Goal: Information Seeking & Learning: Learn about a topic

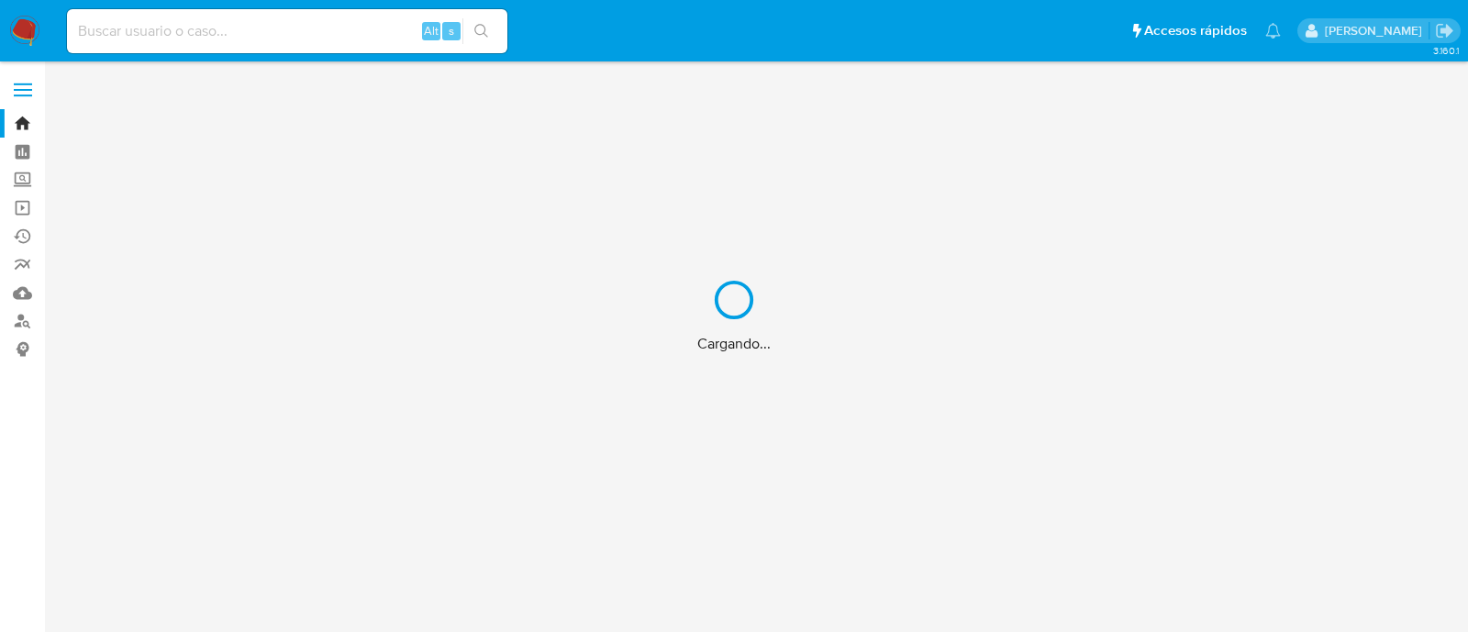
click at [256, 43] on div "Cargando..." at bounding box center [734, 316] width 1468 height 632
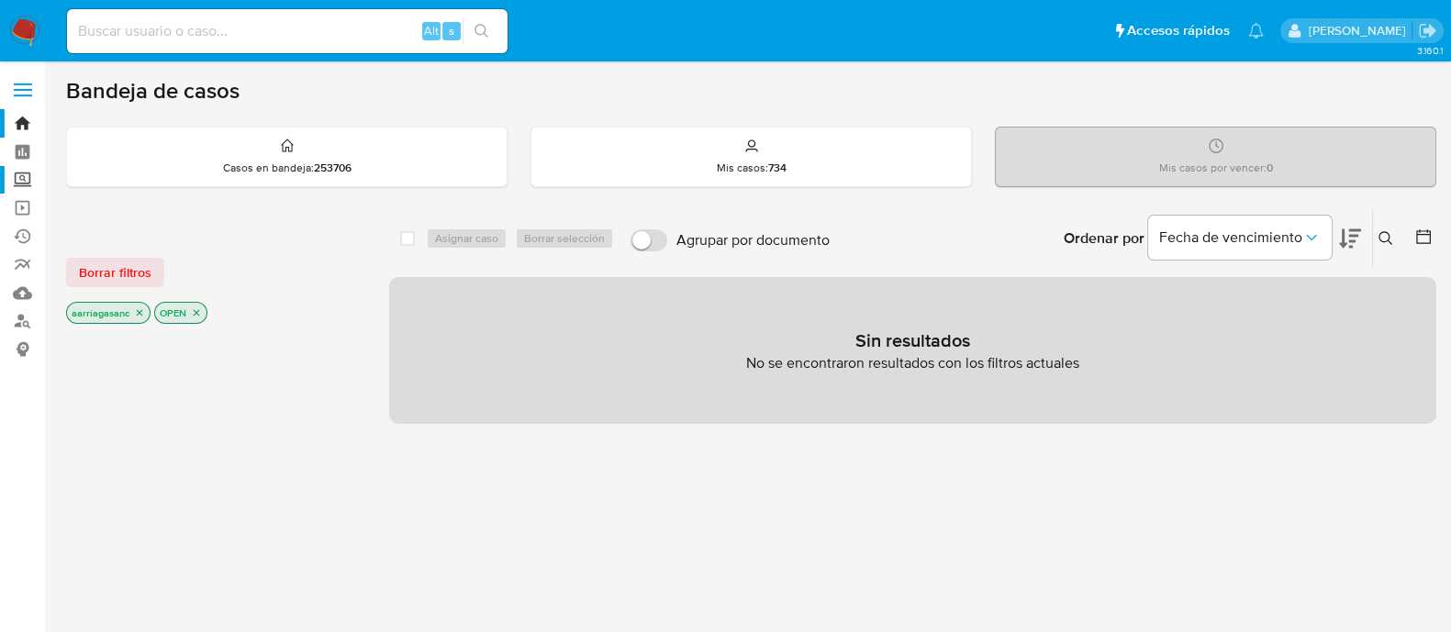
click at [18, 185] on label "Screening" at bounding box center [109, 180] width 218 height 28
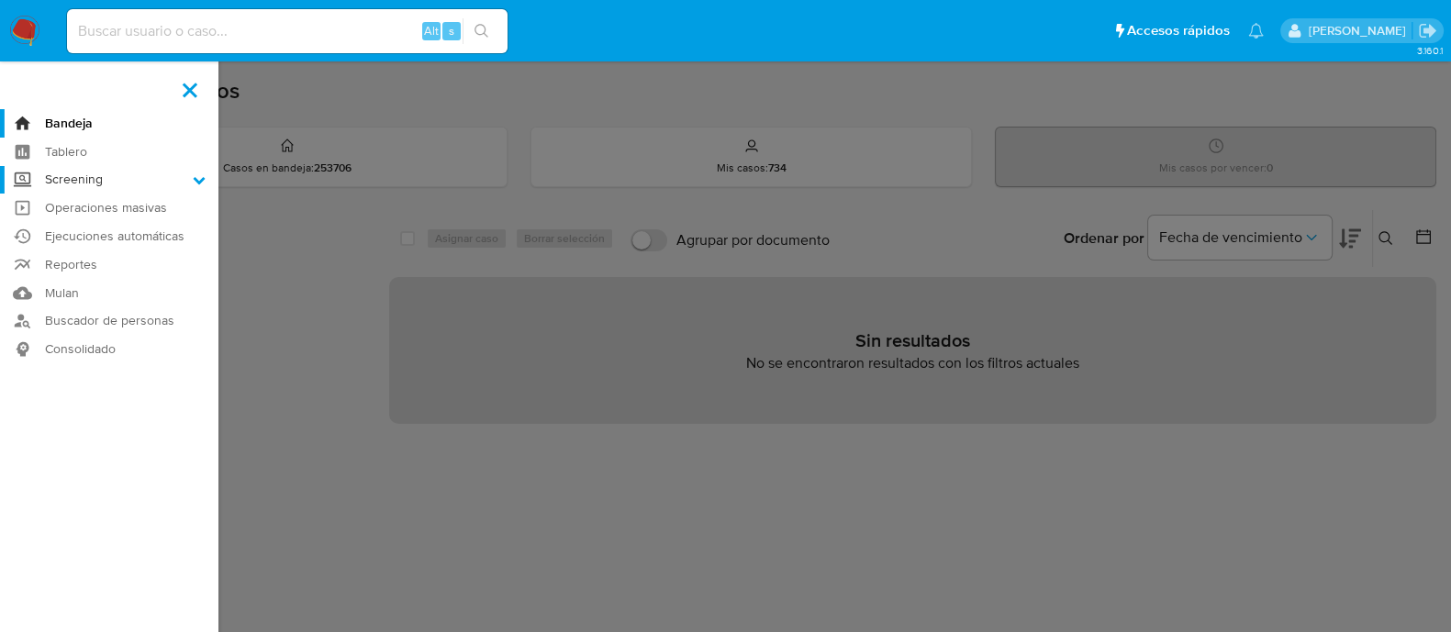
click at [0, 0] on input "Screening" at bounding box center [0, 0] width 0 height 0
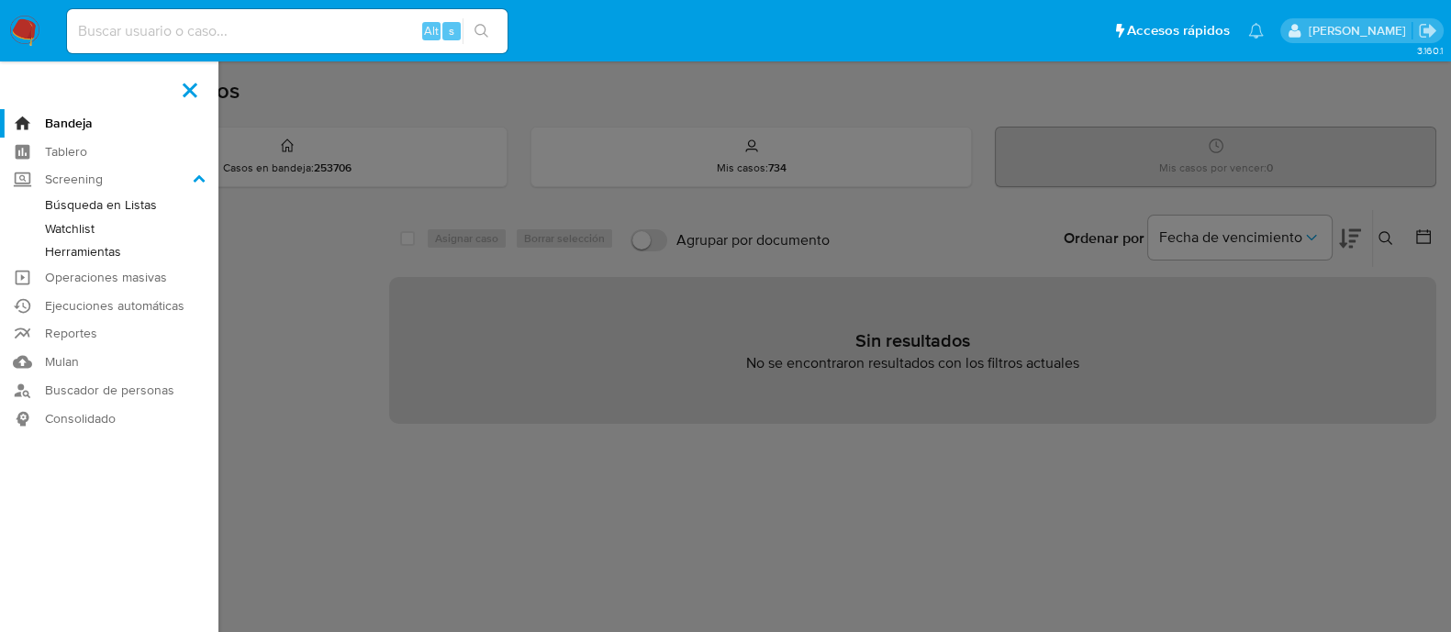
click at [94, 255] on link "Herramientas" at bounding box center [109, 251] width 218 height 23
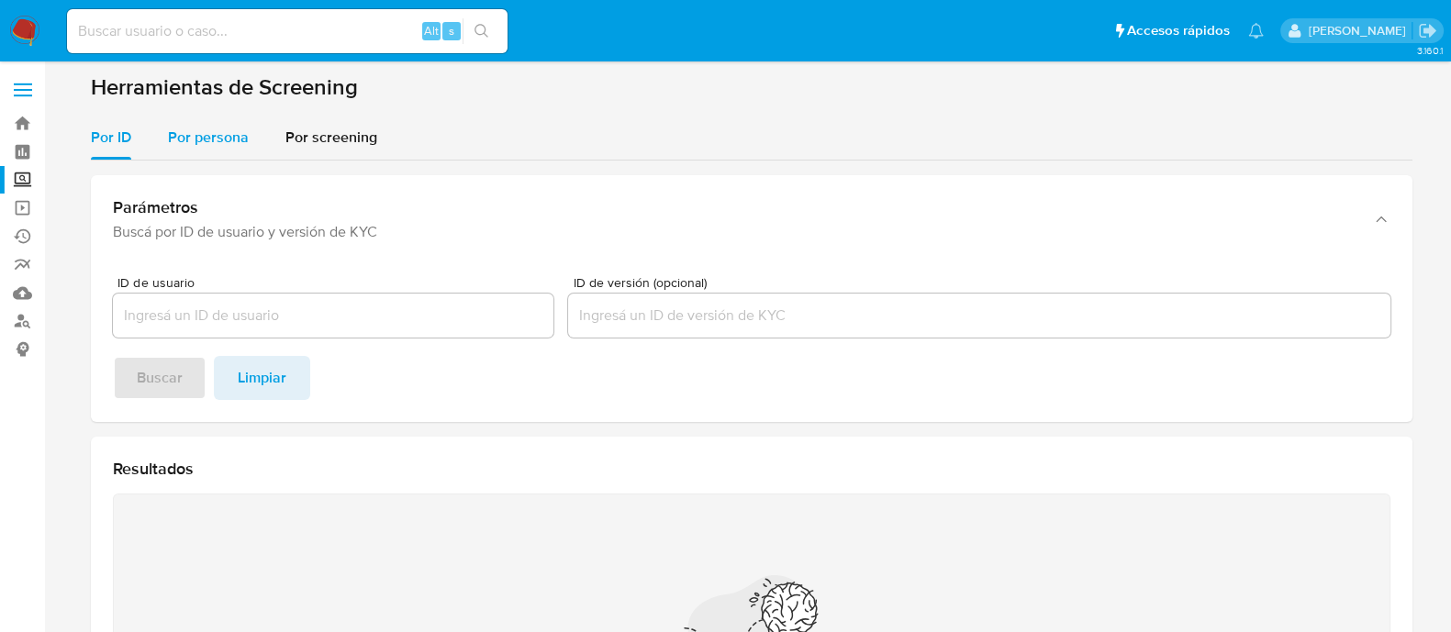
click at [208, 139] on span "Por persona" at bounding box center [208, 137] width 81 height 21
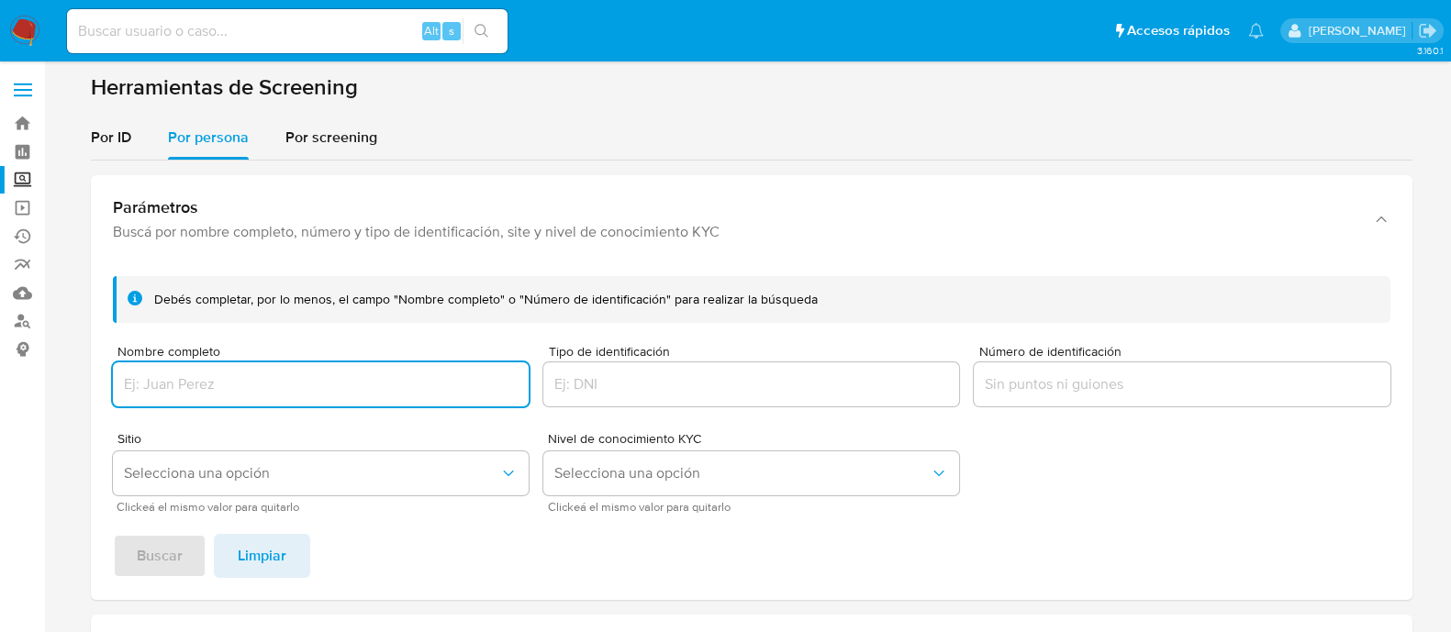
click at [248, 393] on input "Nombre completo" at bounding box center [321, 385] width 416 height 24
type input "JESUS ABRAHAM SALINAS DE LA PEÑA"
click at [195, 466] on span "Selecciona una opción" at bounding box center [311, 473] width 375 height 18
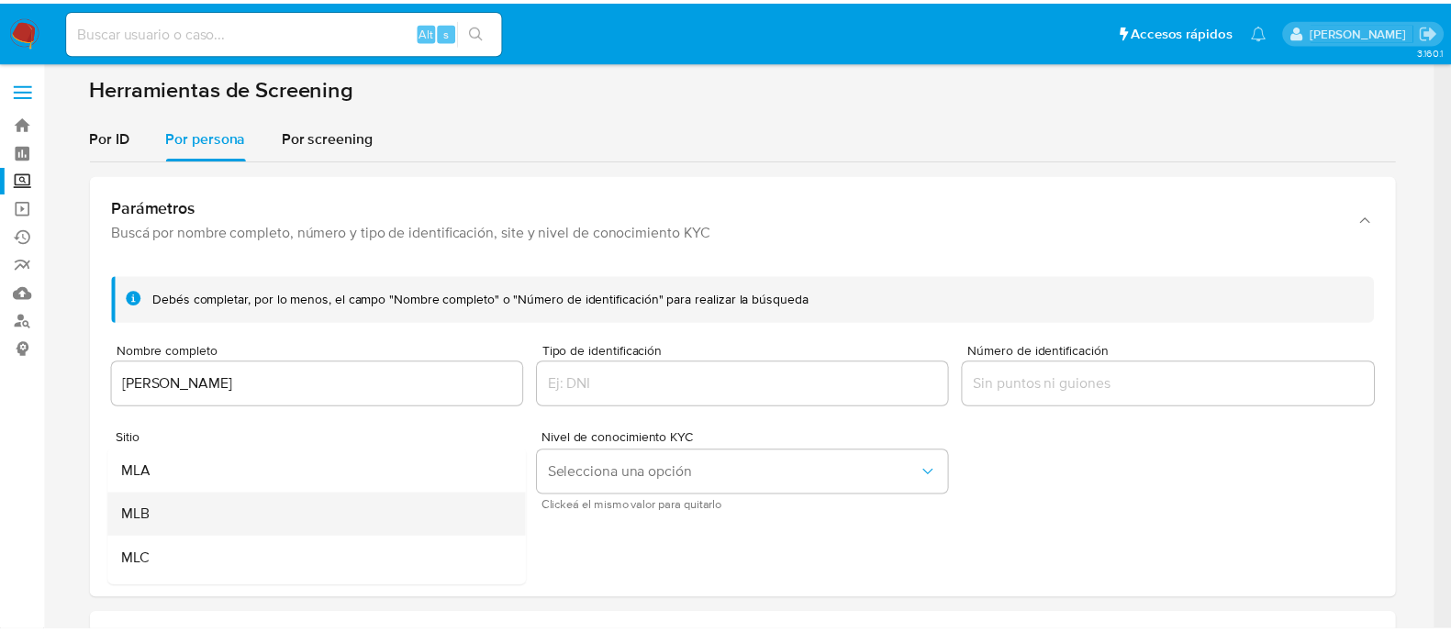
scroll to position [114, 0]
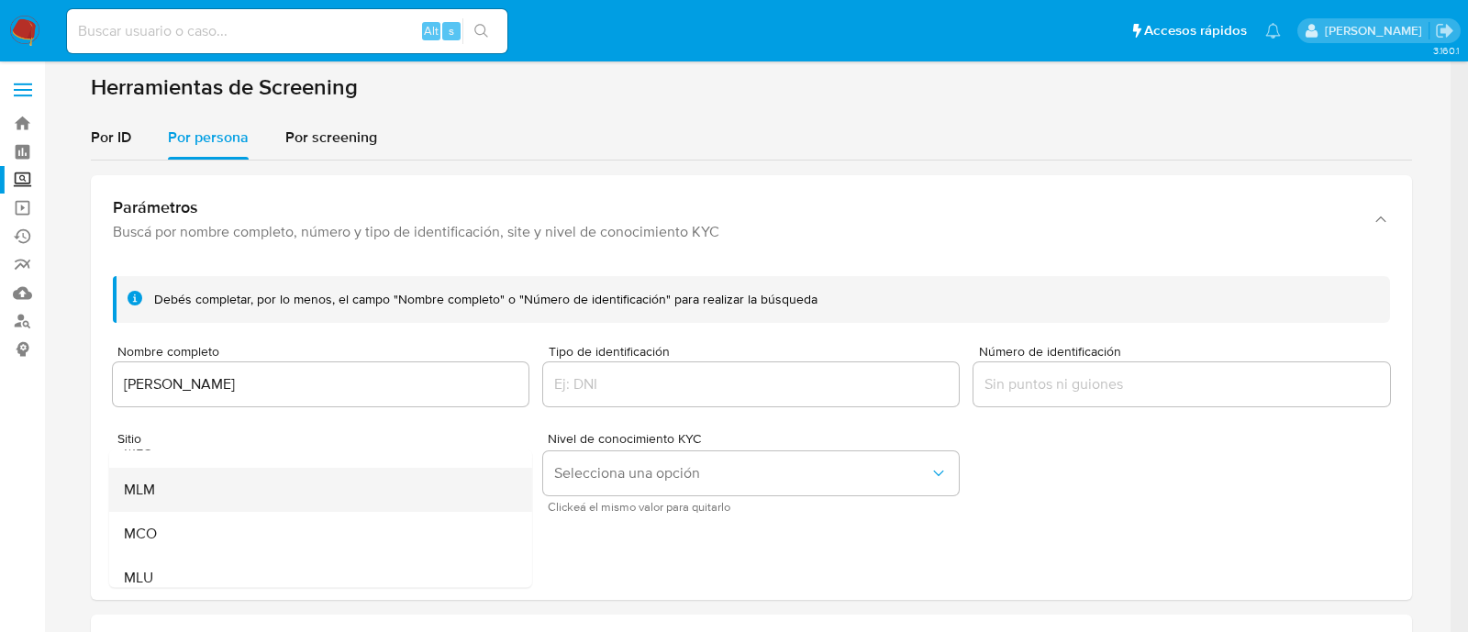
click at [188, 499] on div "MLM" at bounding box center [314, 490] width 383 height 44
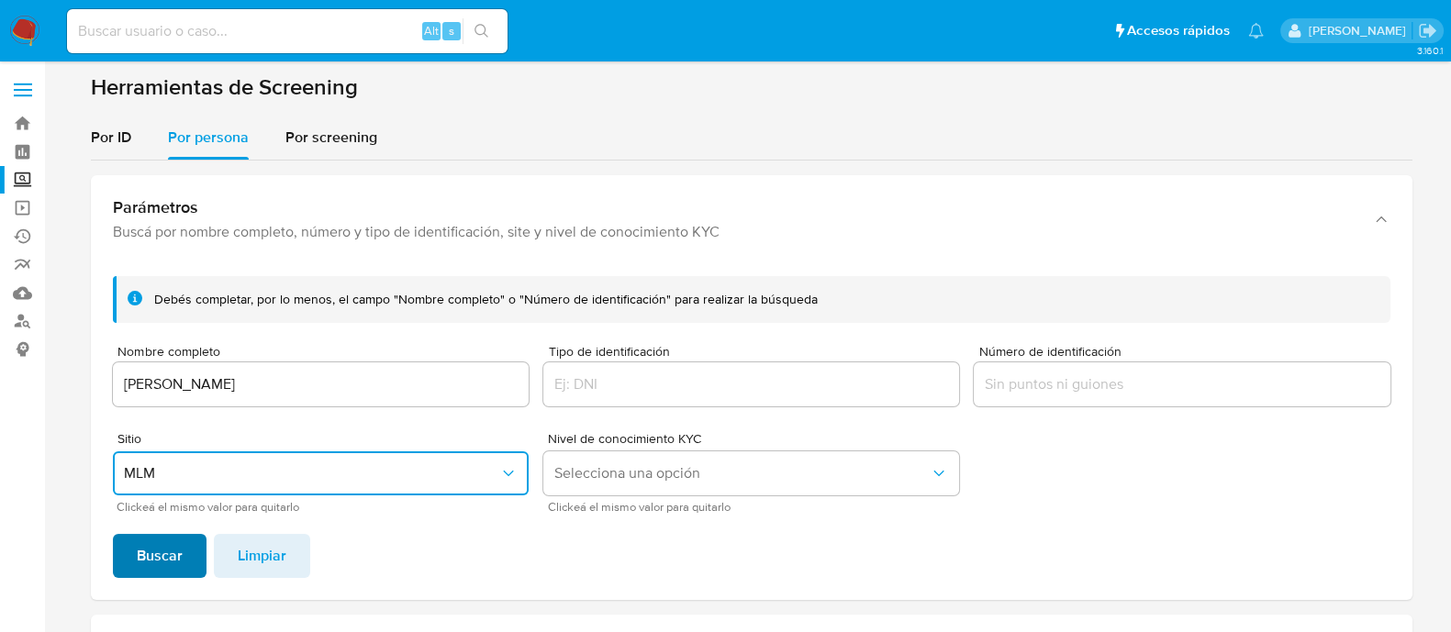
click at [162, 554] on span "Buscar" at bounding box center [160, 556] width 46 height 40
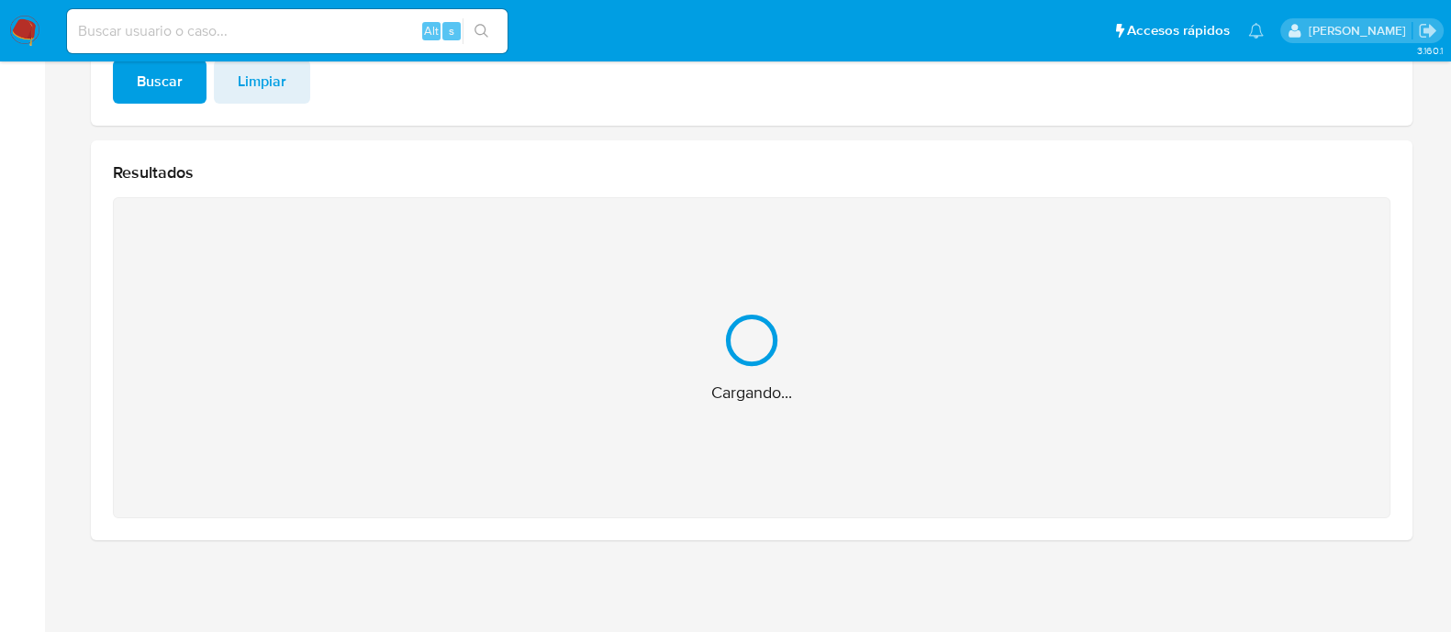
scroll to position [183, 0]
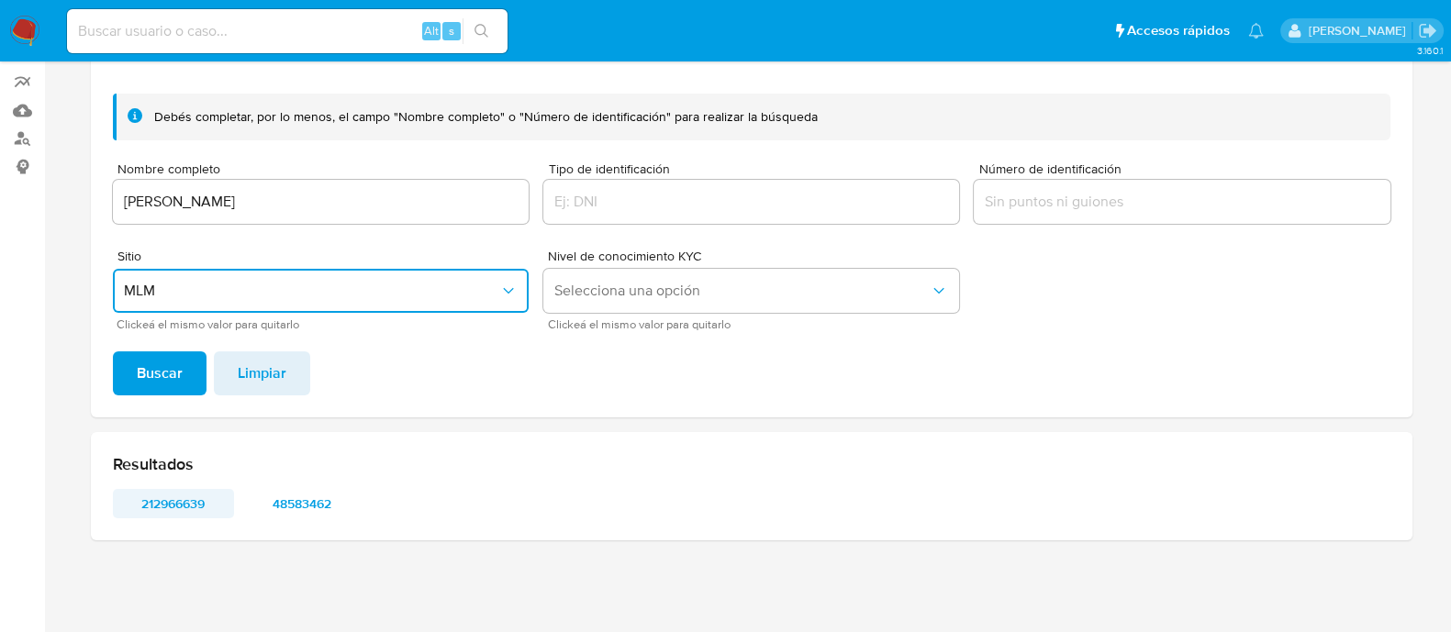
click at [168, 497] on span "212966639" at bounding box center [173, 504] width 95 height 26
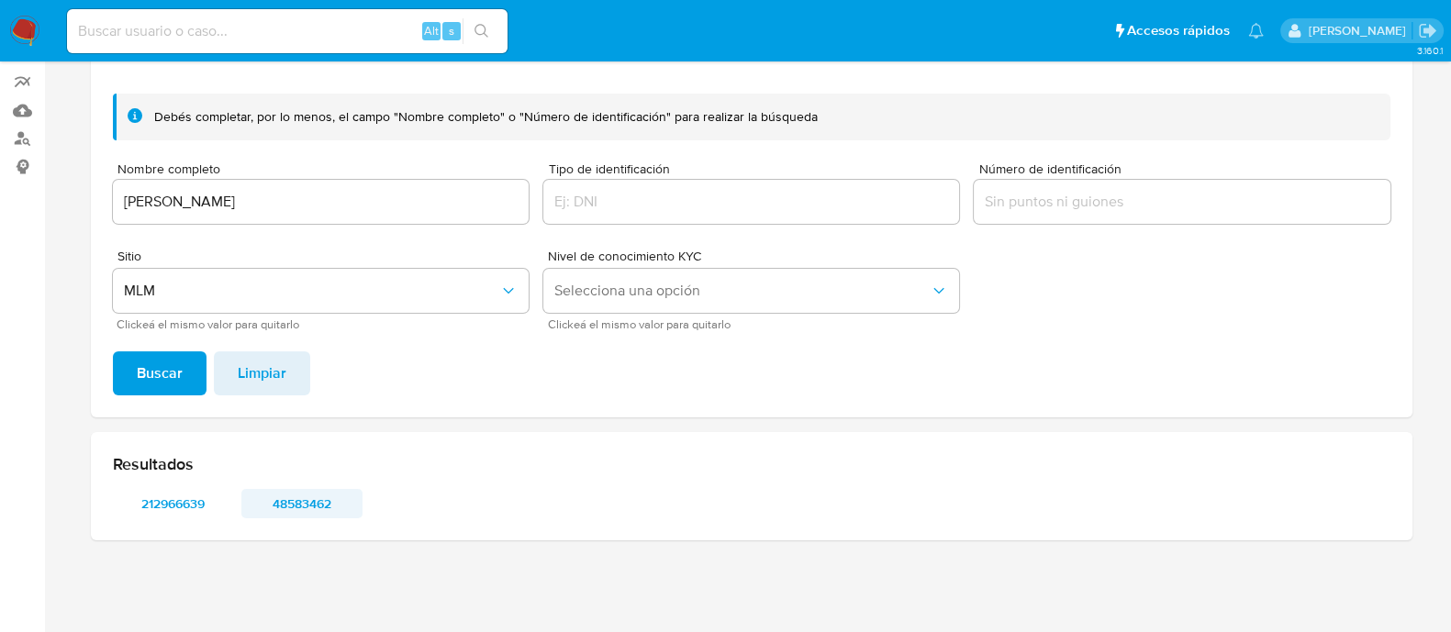
click at [299, 507] on span "48583462" at bounding box center [301, 504] width 95 height 26
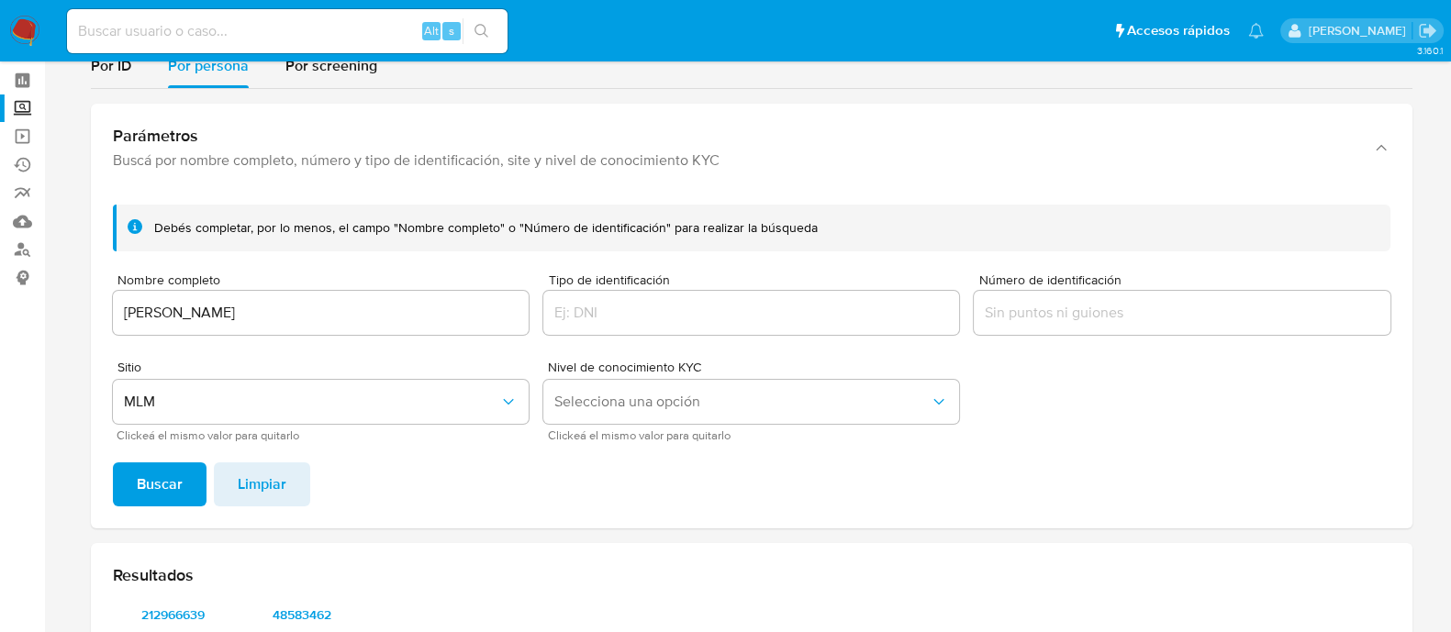
scroll to position [68, 0]
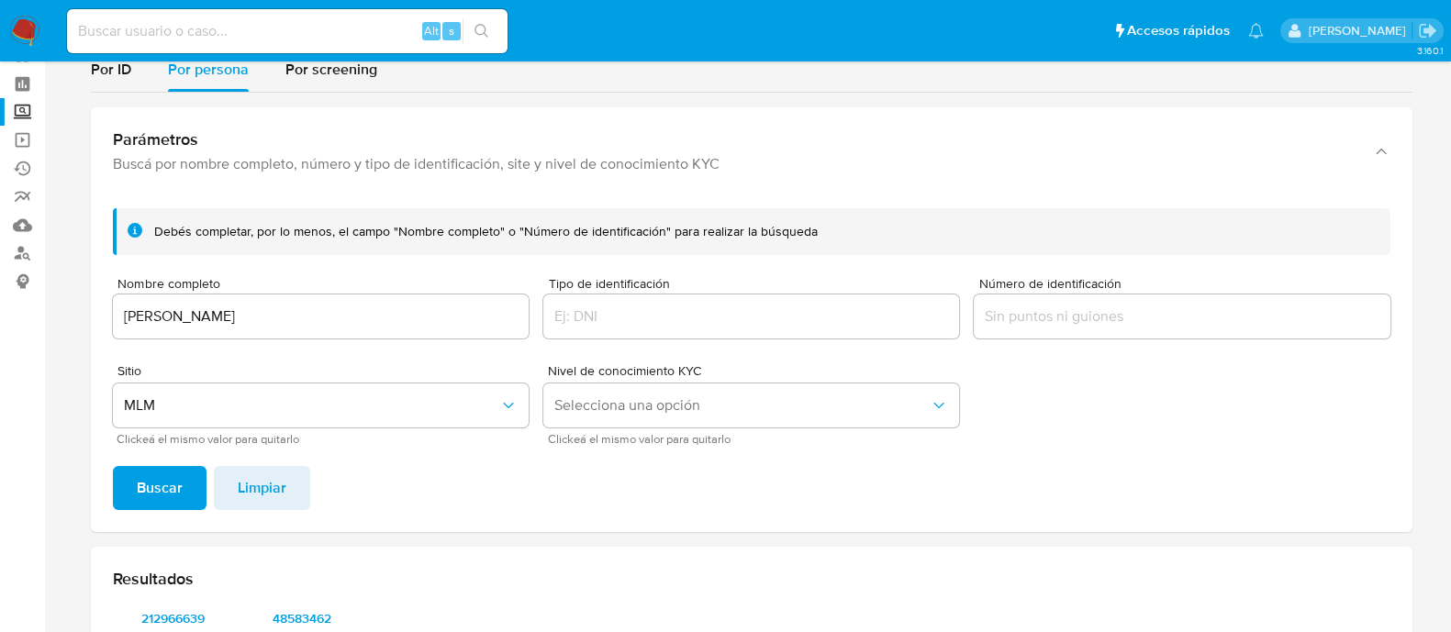
click at [24, 106] on label "Screening" at bounding box center [109, 112] width 218 height 28
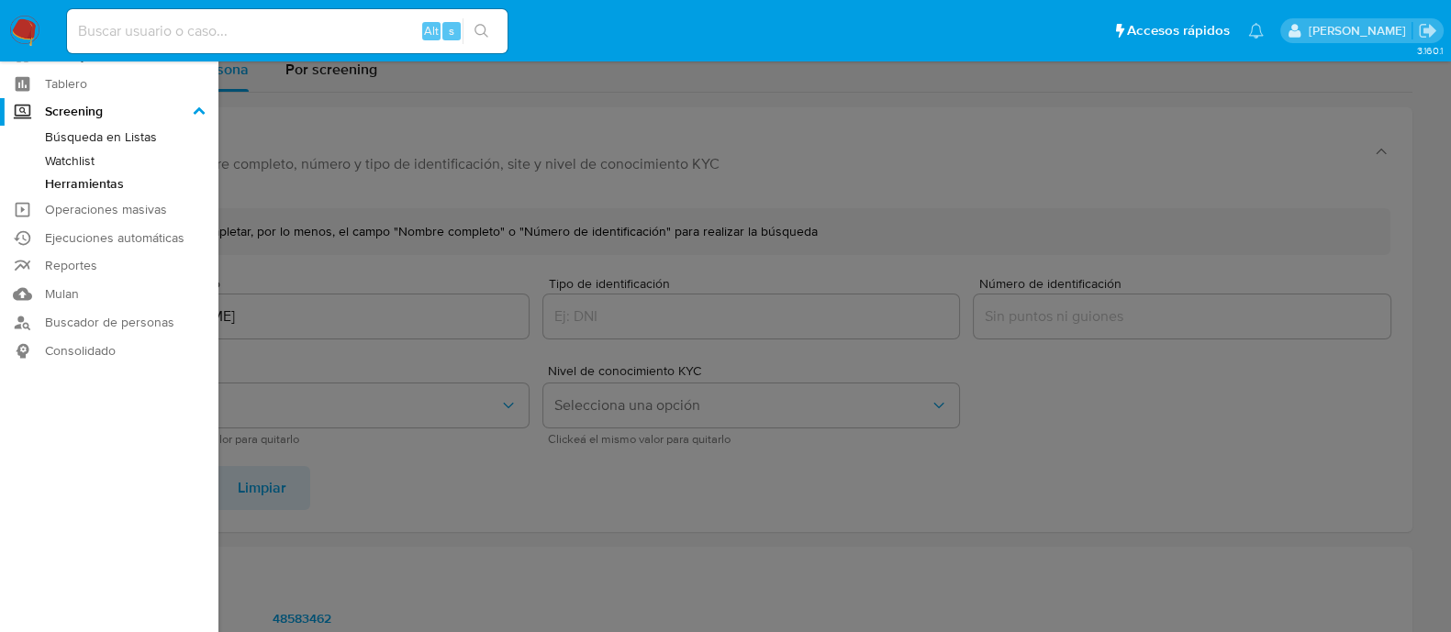
click at [0, 0] on input "Screening" at bounding box center [0, 0] width 0 height 0
click at [84, 185] on link "Herramientas" at bounding box center [109, 184] width 218 height 23
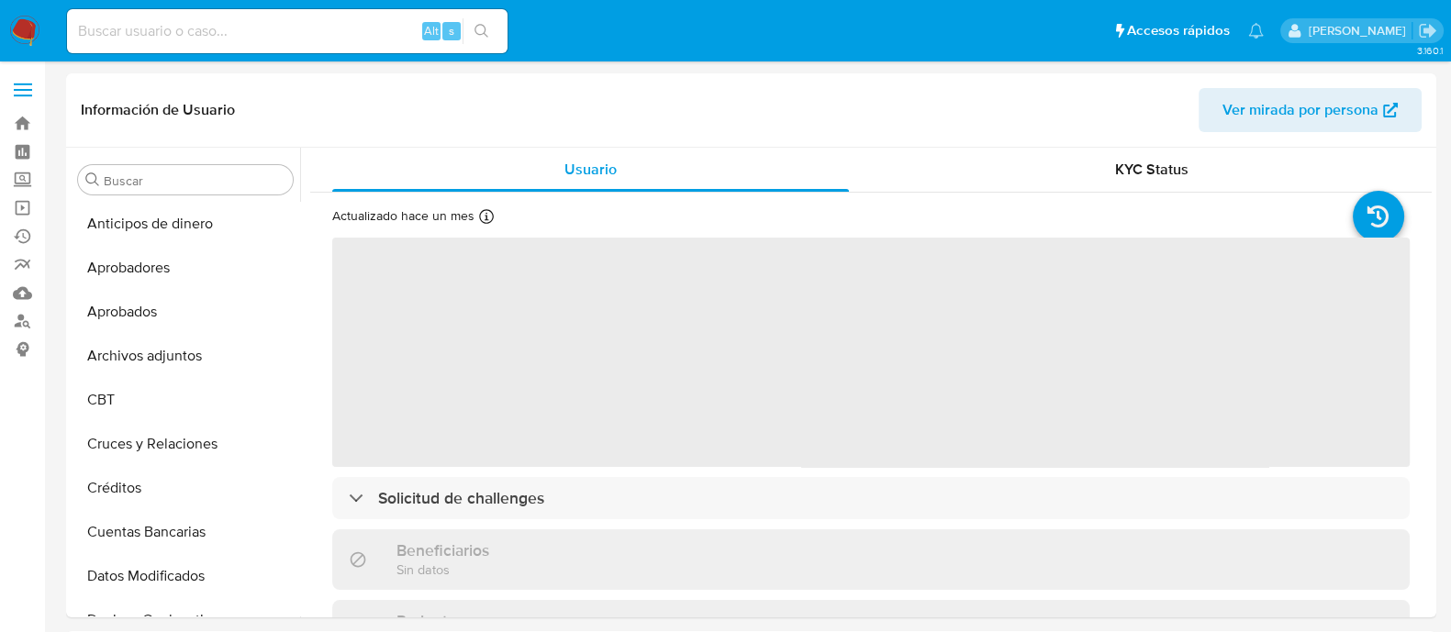
select select "10"
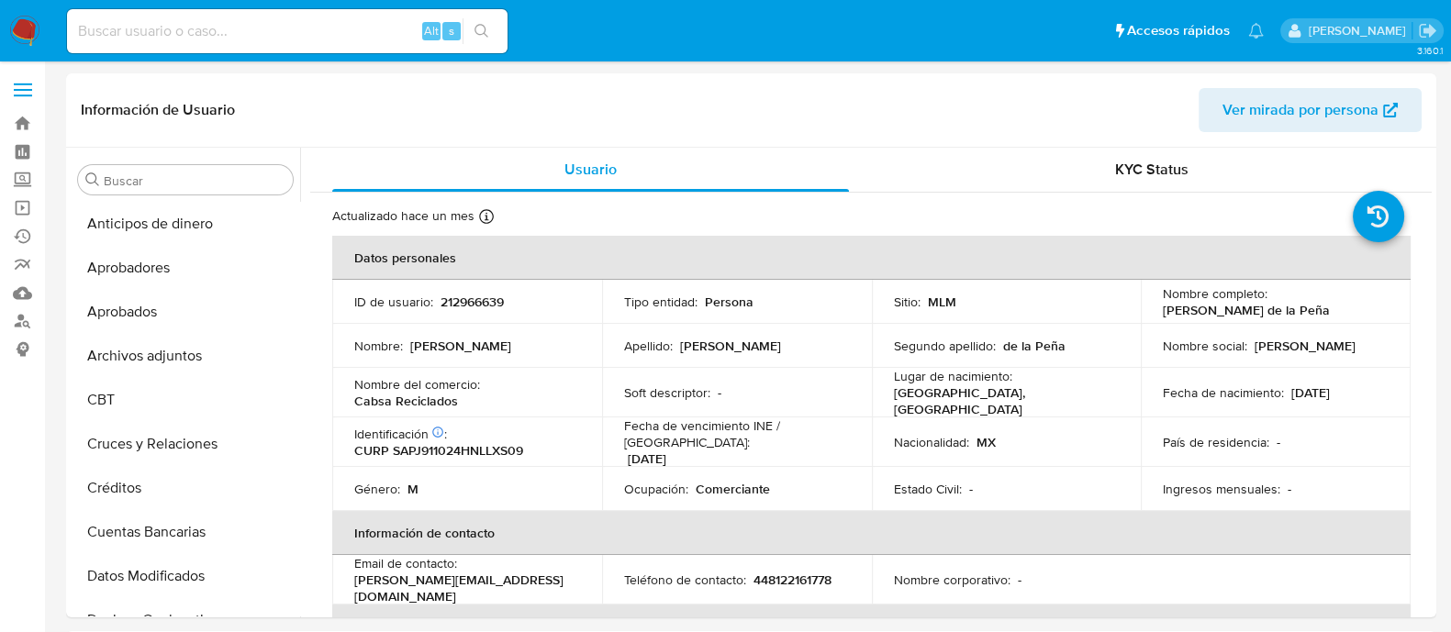
scroll to position [863, 0]
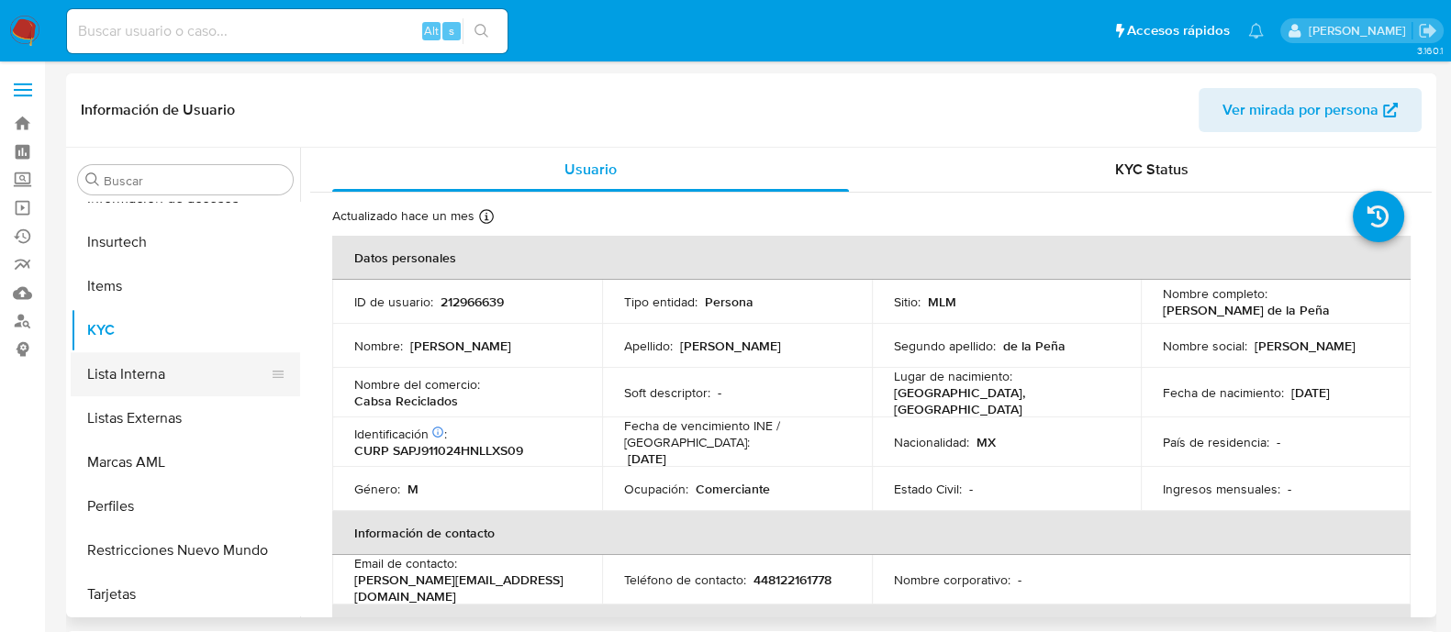
click at [209, 373] on button "Lista Interna" at bounding box center [178, 374] width 215 height 44
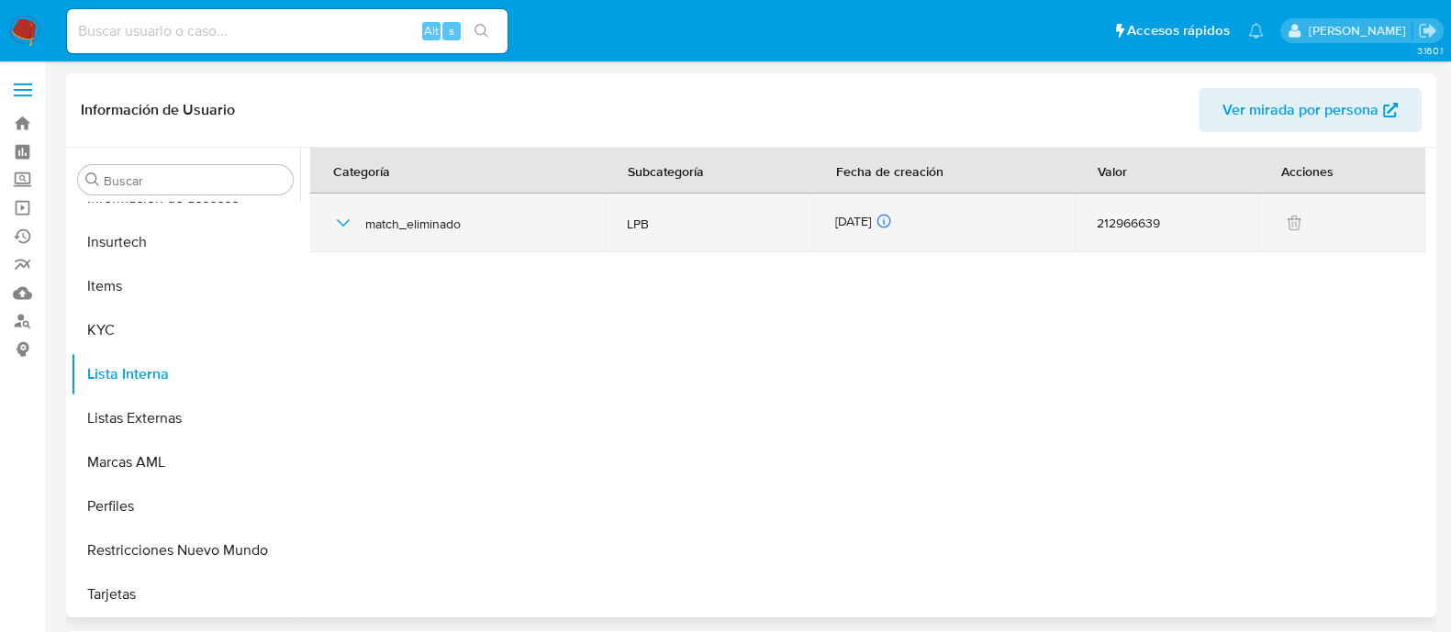
click at [336, 223] on icon "button" at bounding box center [343, 223] width 22 height 22
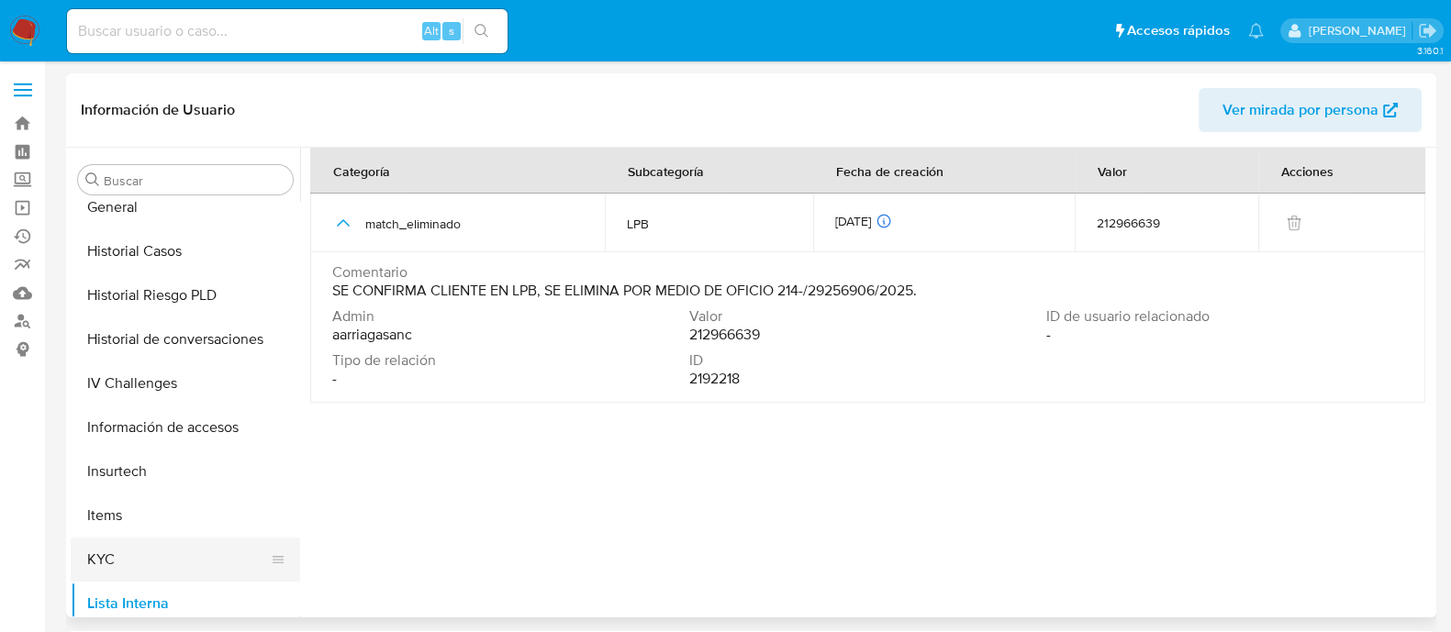
scroll to position [748, 0]
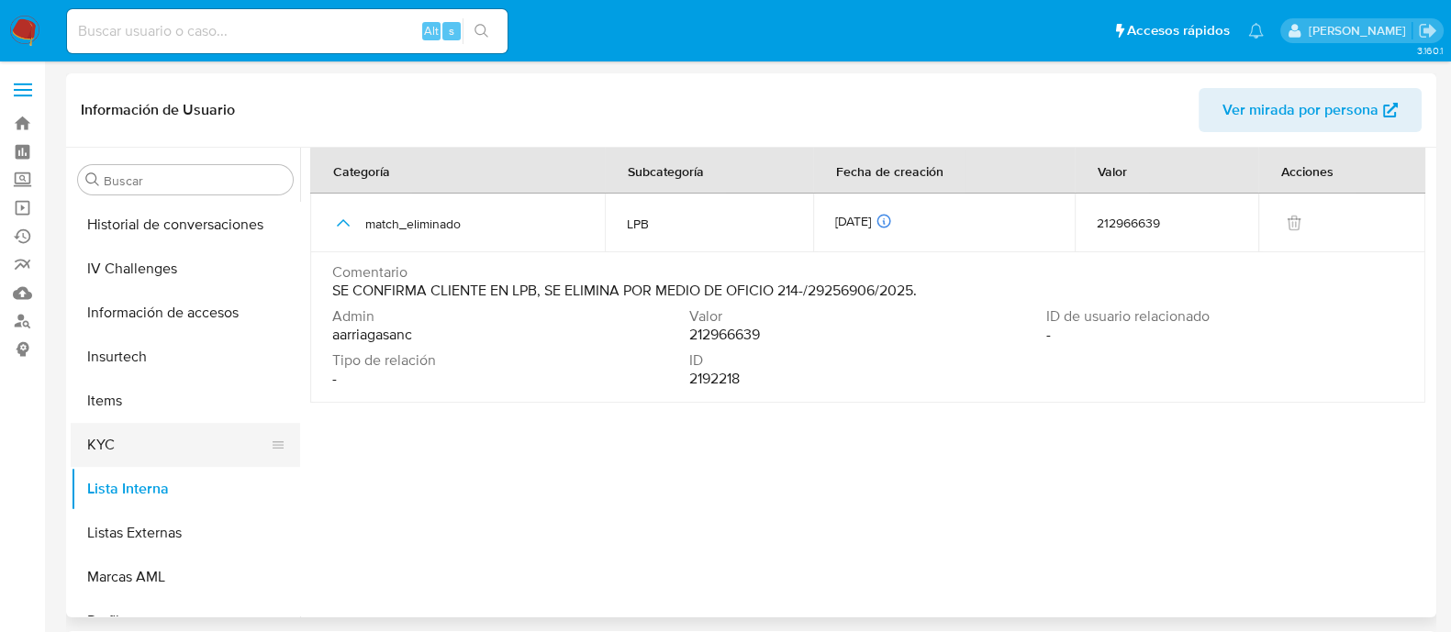
click at [136, 435] on button "KYC" at bounding box center [178, 445] width 215 height 44
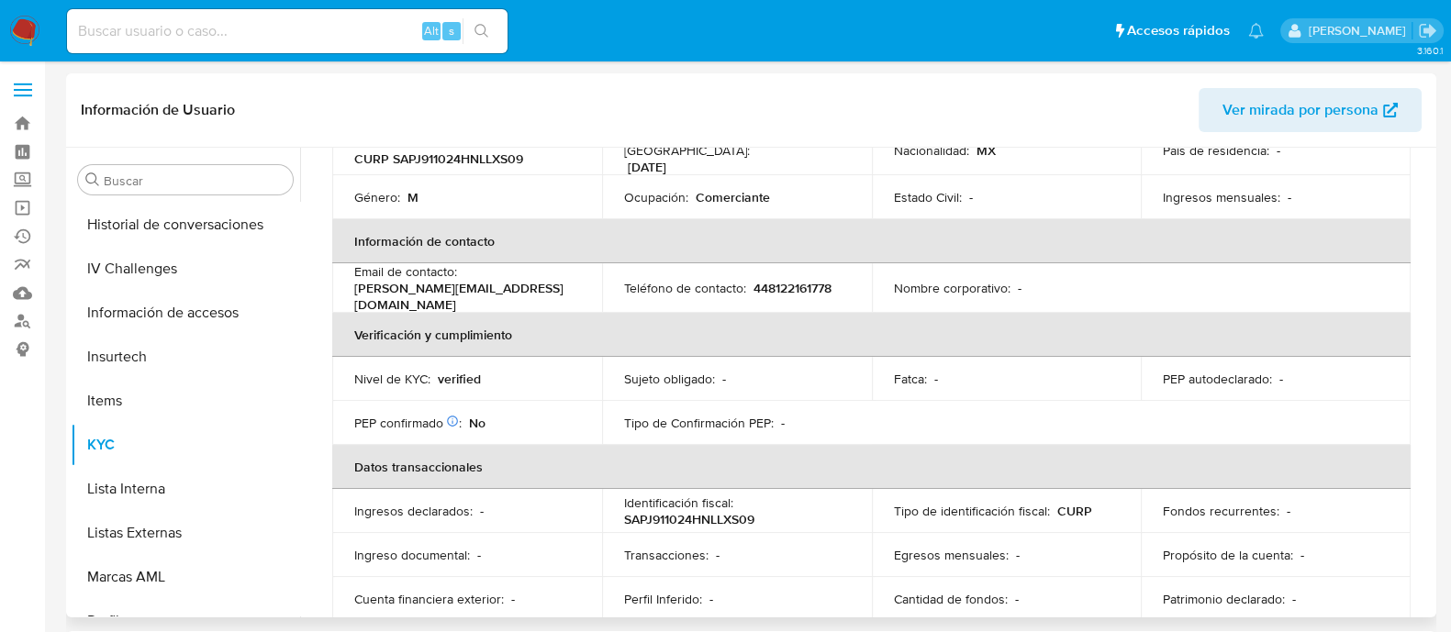
scroll to position [0, 0]
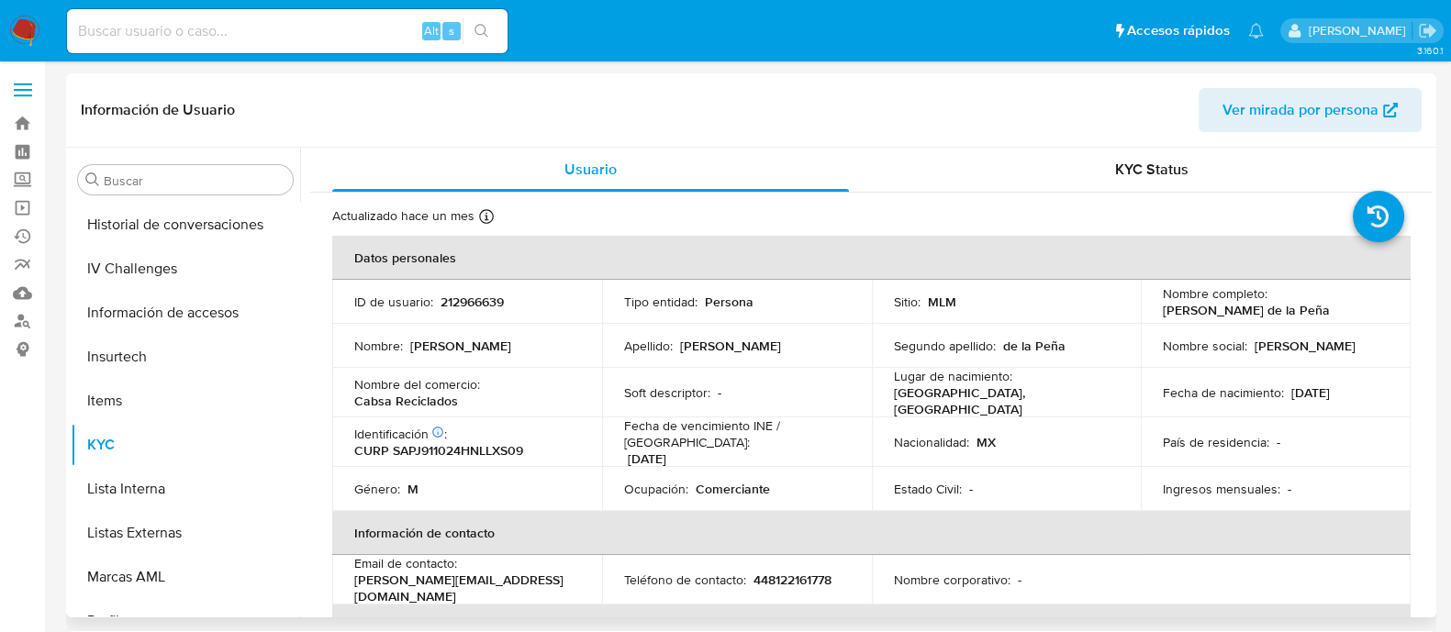
click at [481, 298] on p "212966639" at bounding box center [471, 302] width 63 height 17
copy p "212966639"
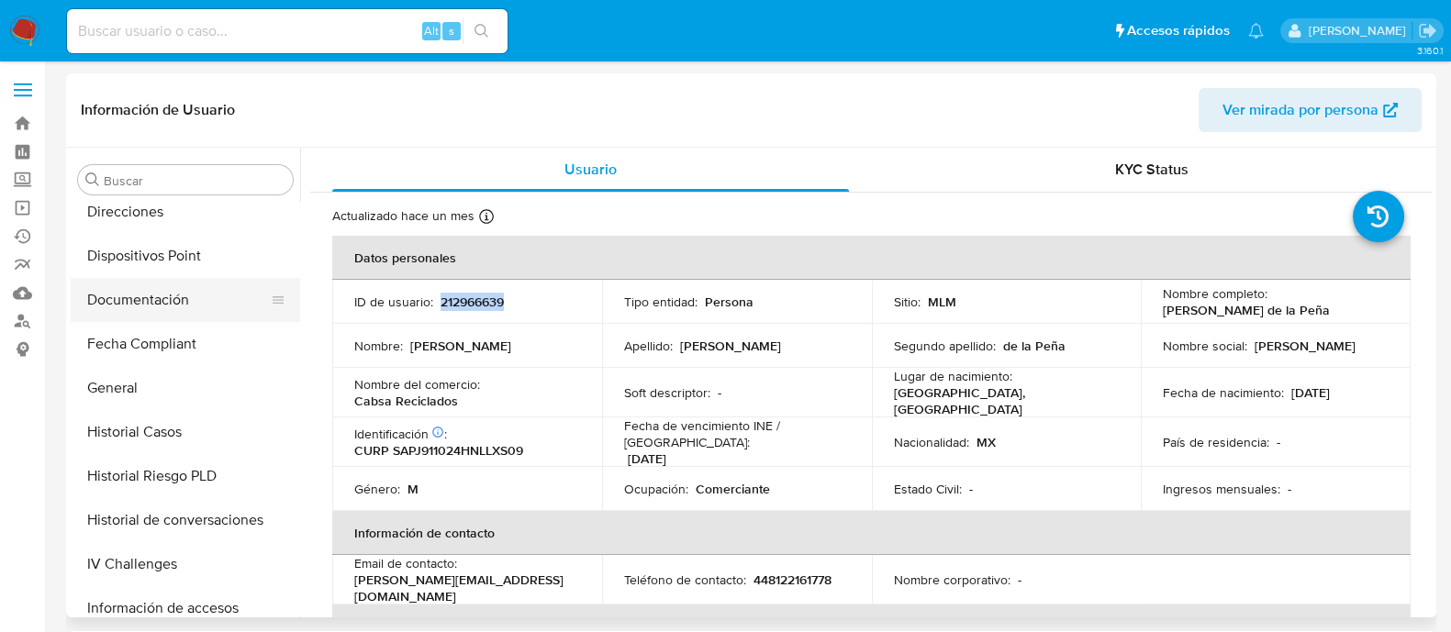
scroll to position [404, 0]
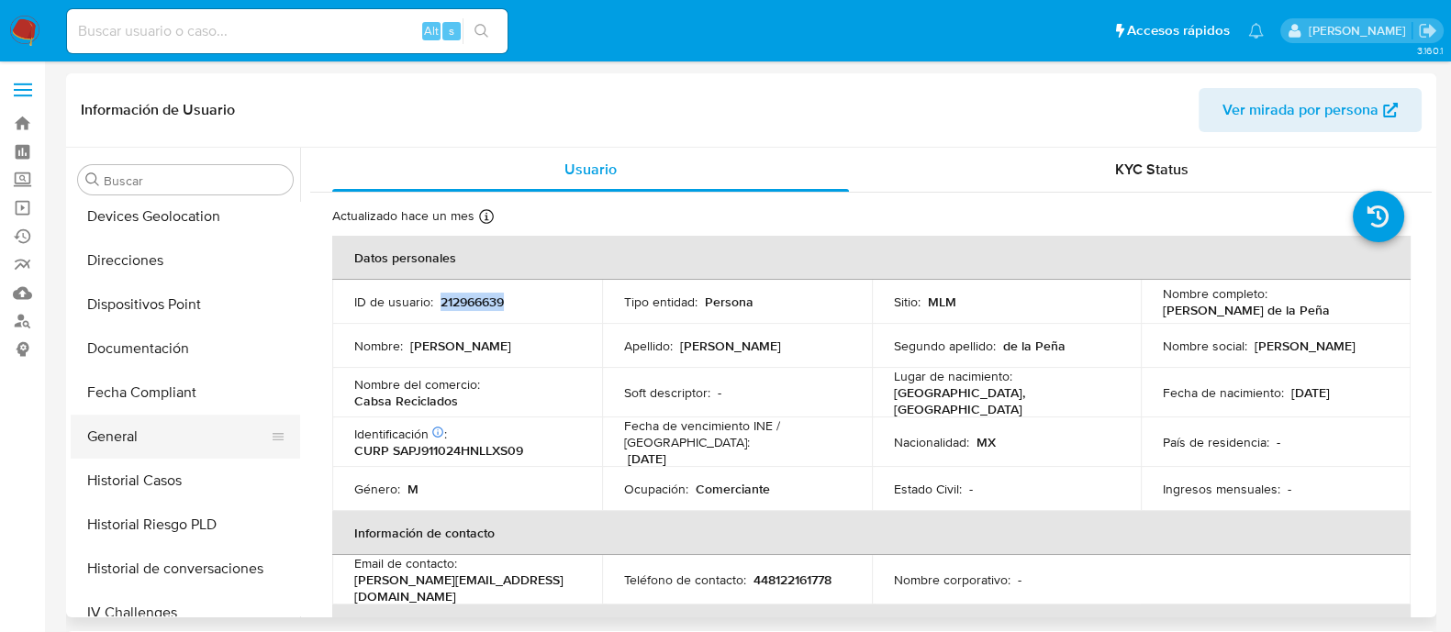
click at [129, 444] on button "General" at bounding box center [178, 437] width 215 height 44
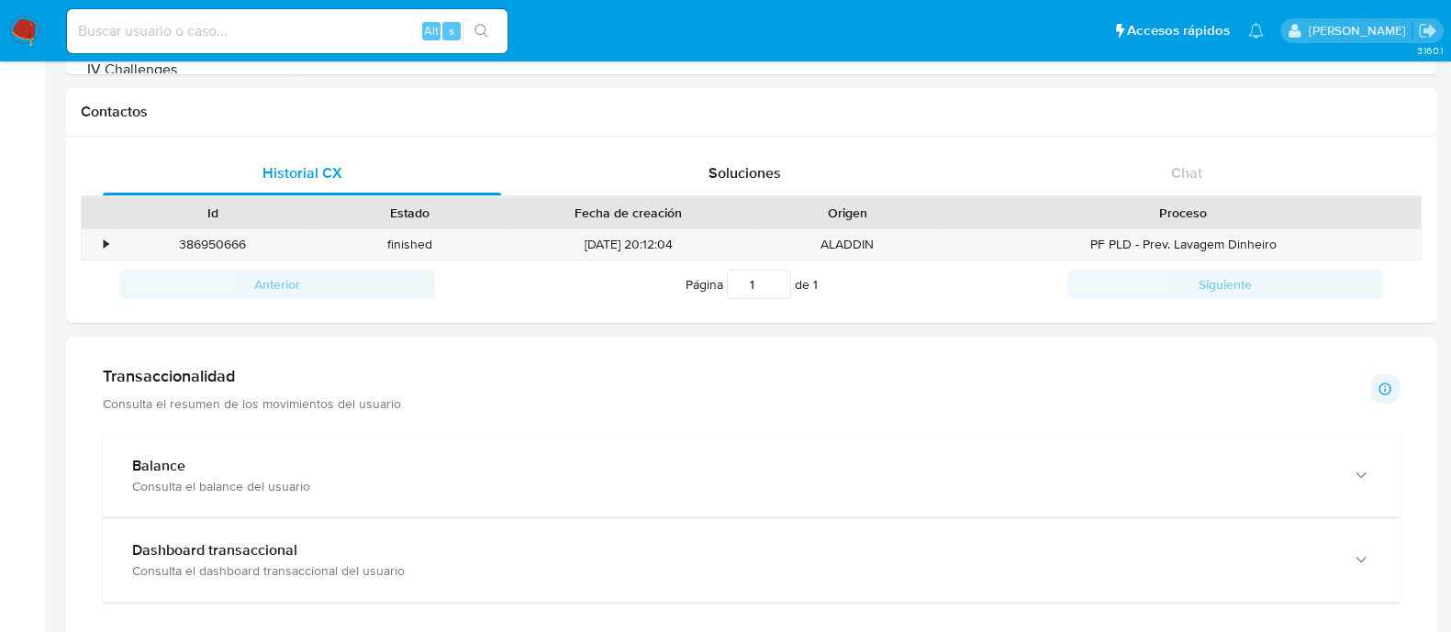
scroll to position [574, 0]
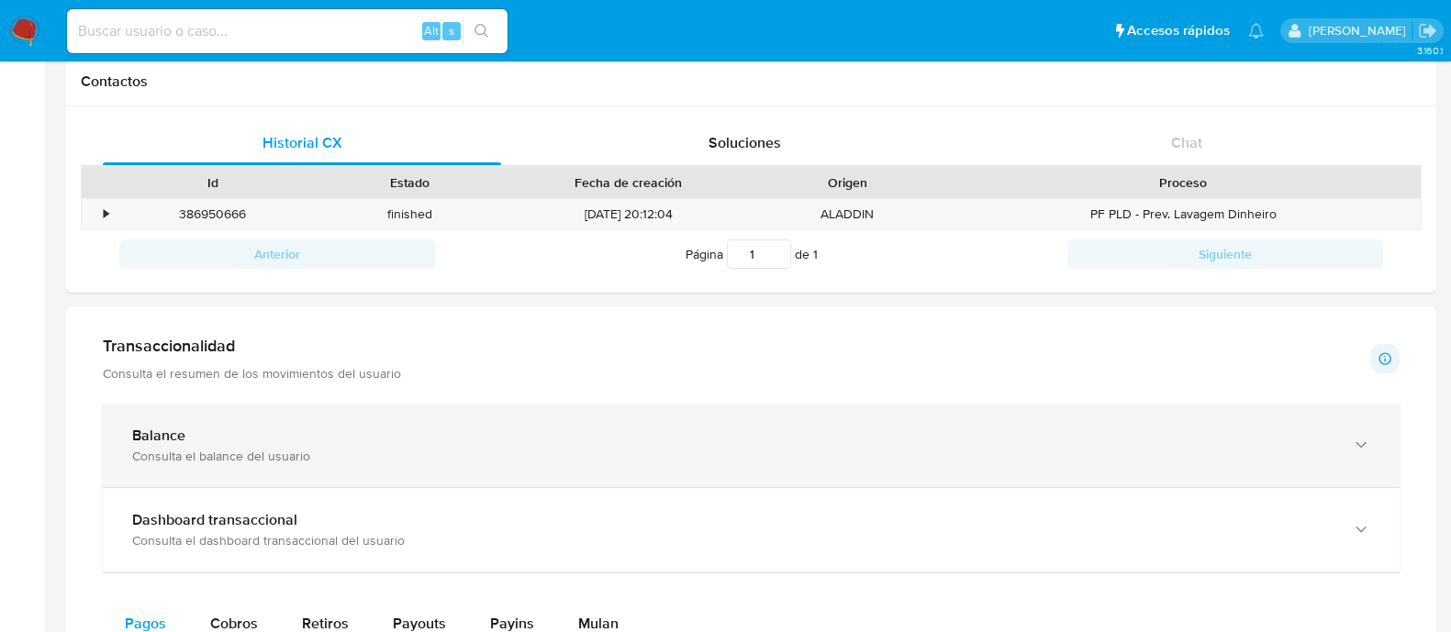
click at [206, 440] on div "Balance" at bounding box center [732, 436] width 1201 height 18
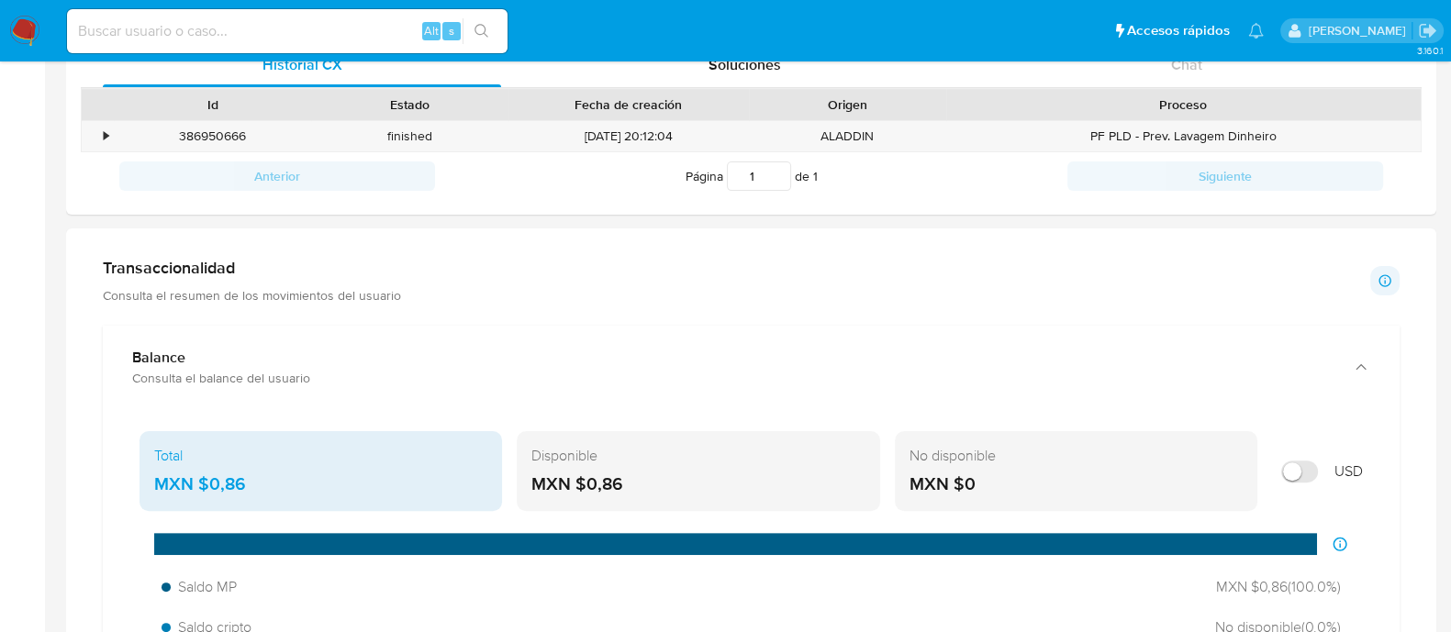
scroll to position [688, 0]
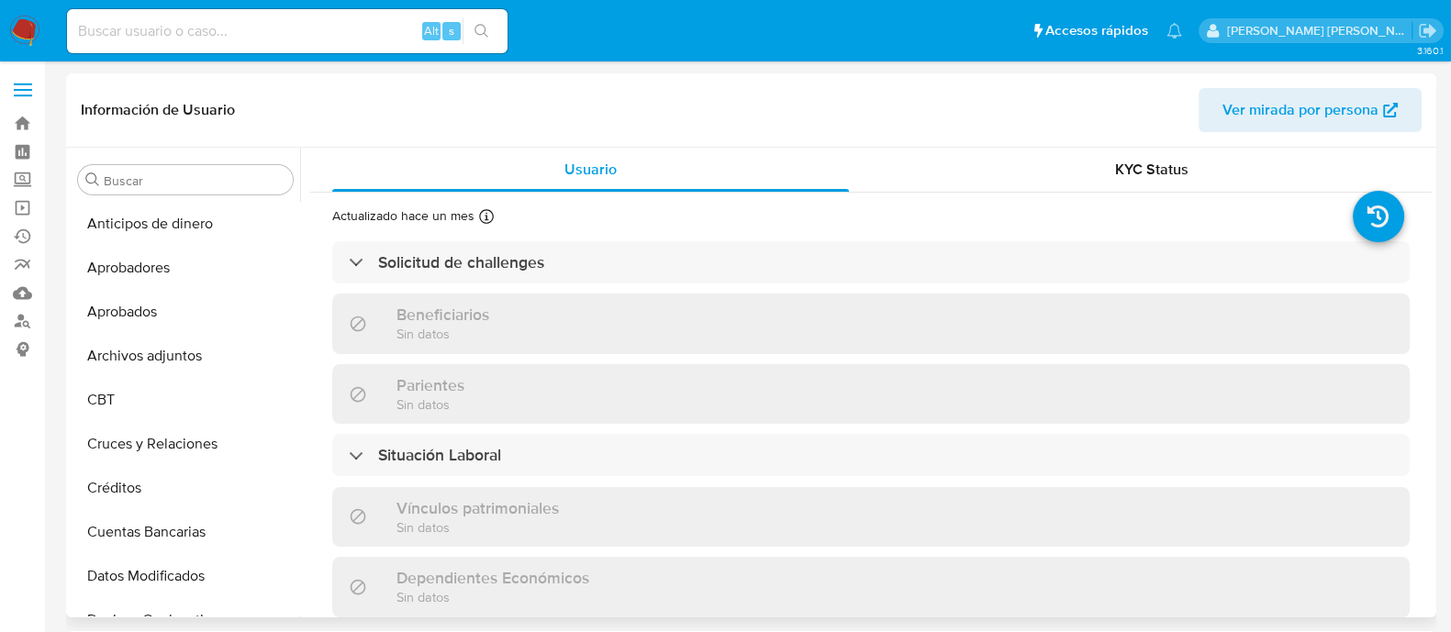
select select "10"
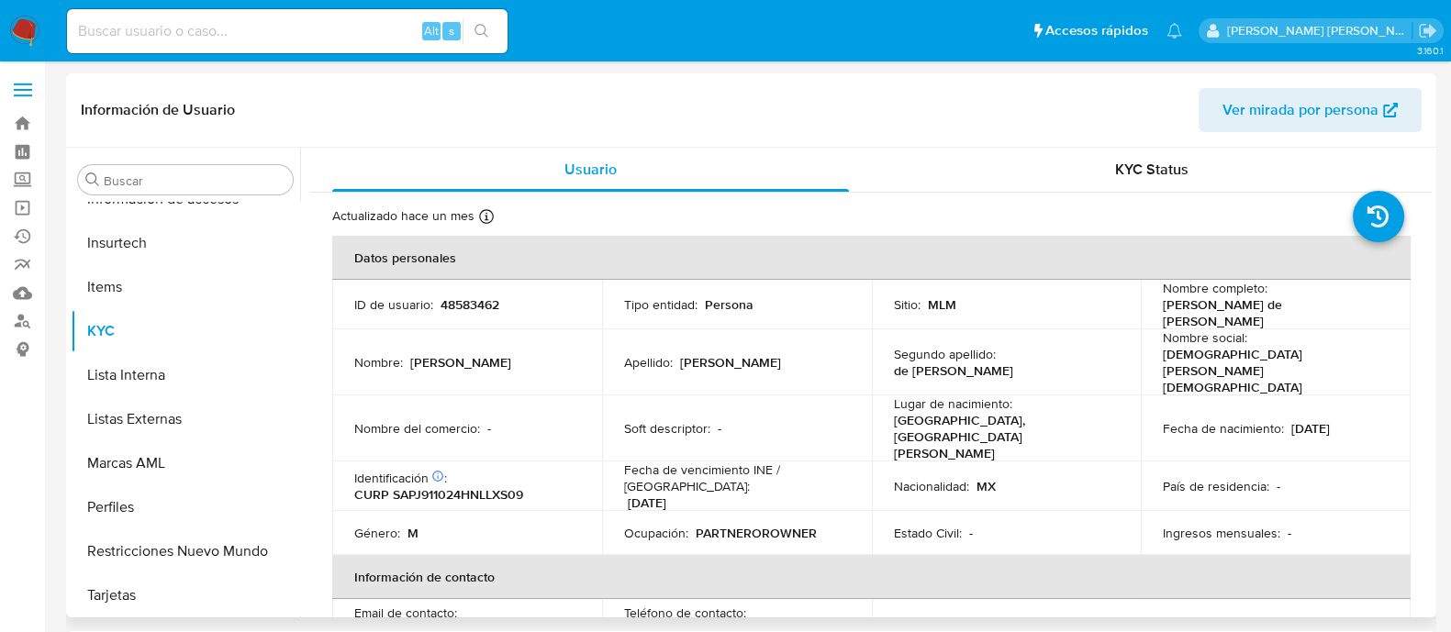
scroll to position [863, 0]
click at [195, 364] on button "Lista Interna" at bounding box center [178, 374] width 215 height 44
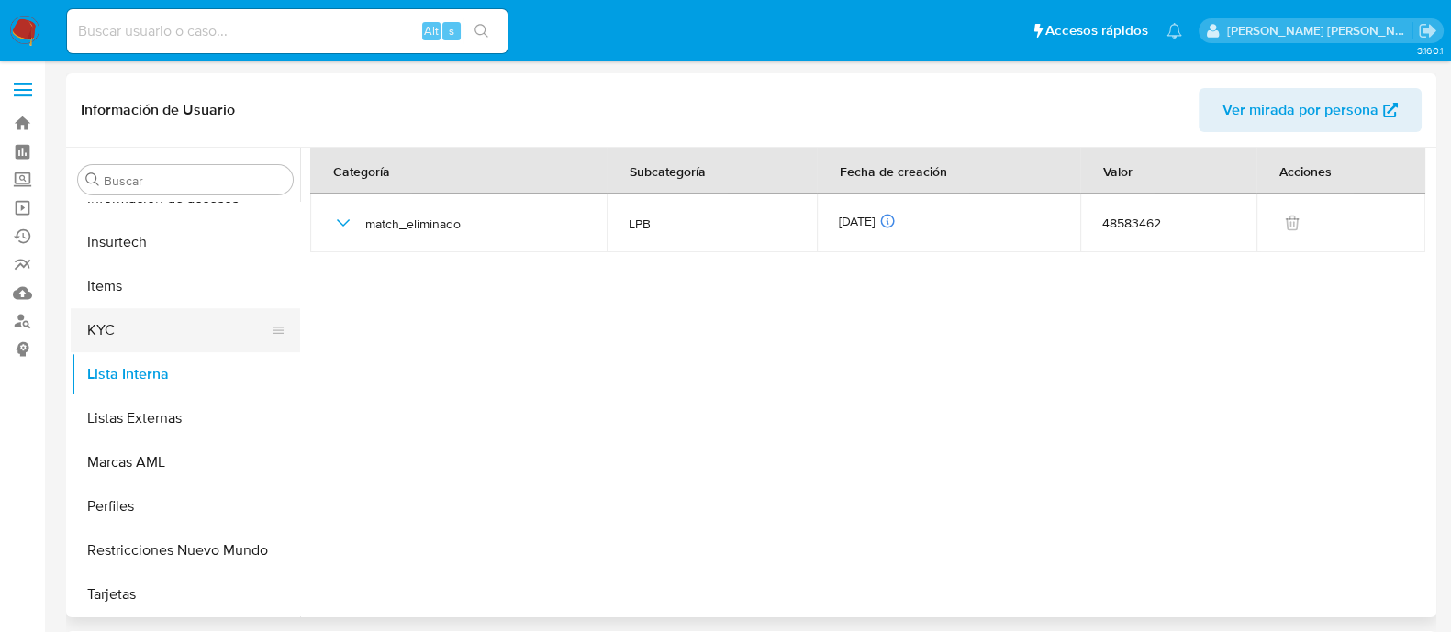
click at [188, 333] on button "KYC" at bounding box center [178, 330] width 215 height 44
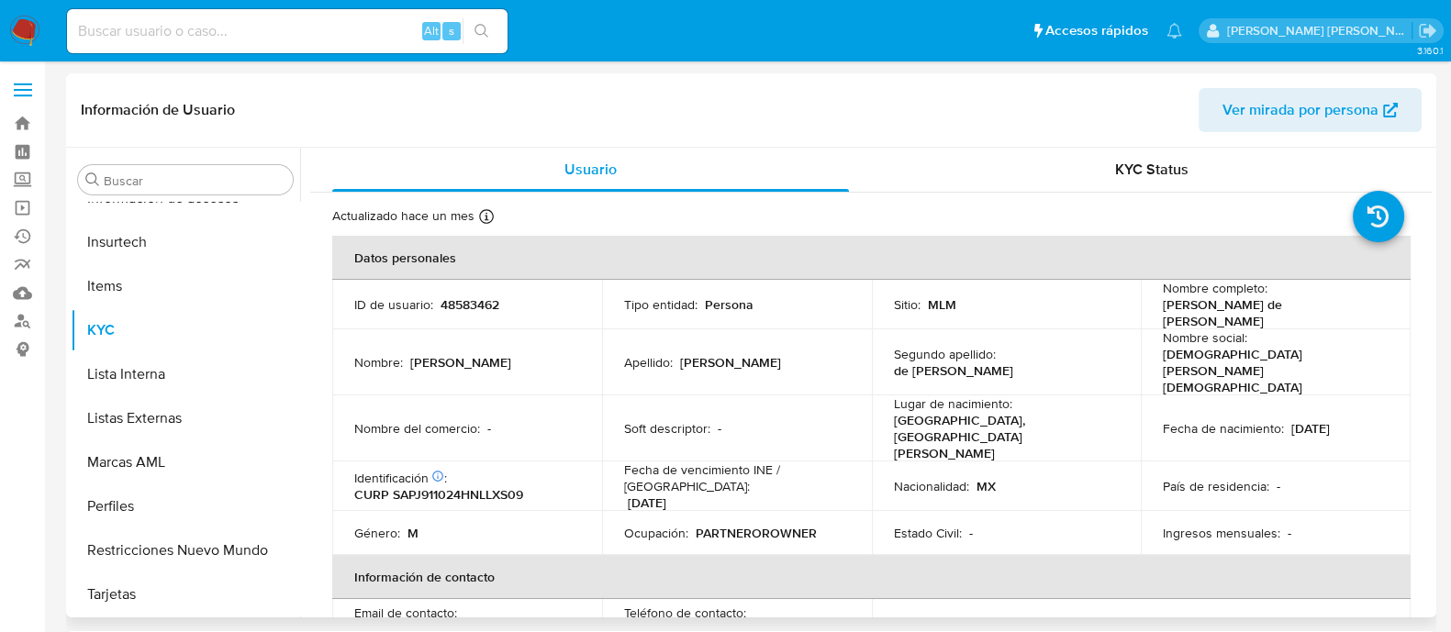
click at [450, 296] on p "48583462" at bounding box center [469, 304] width 59 height 17
copy p "48583462"
click at [1069, 366] on td "Segundo apellido : de la Peña" at bounding box center [1007, 362] width 270 height 66
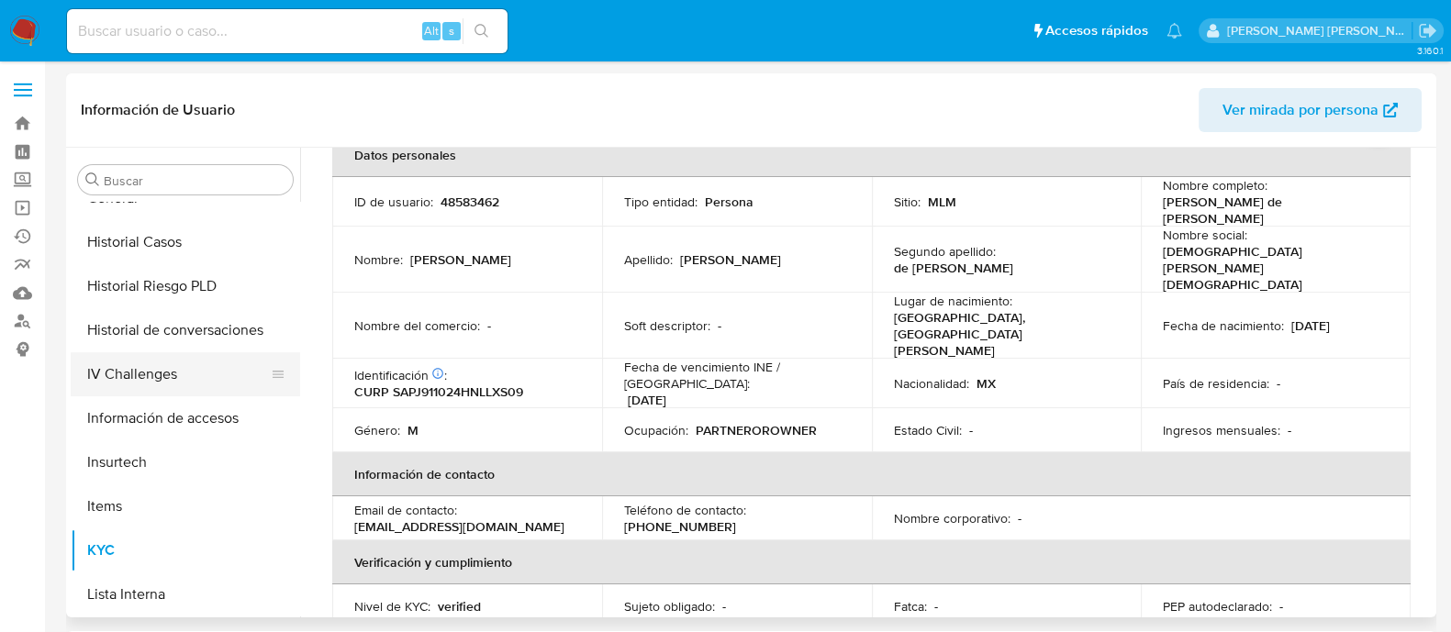
scroll to position [633, 0]
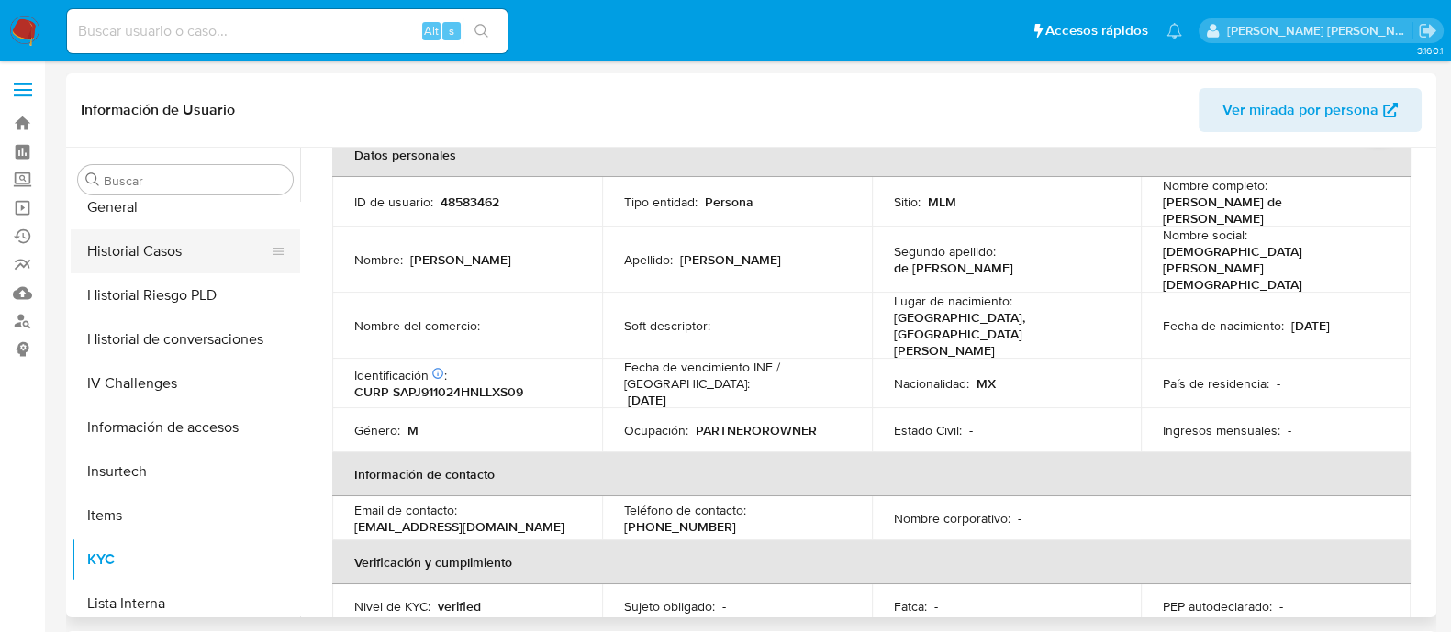
click at [130, 229] on button "Historial Casos" at bounding box center [178, 251] width 215 height 44
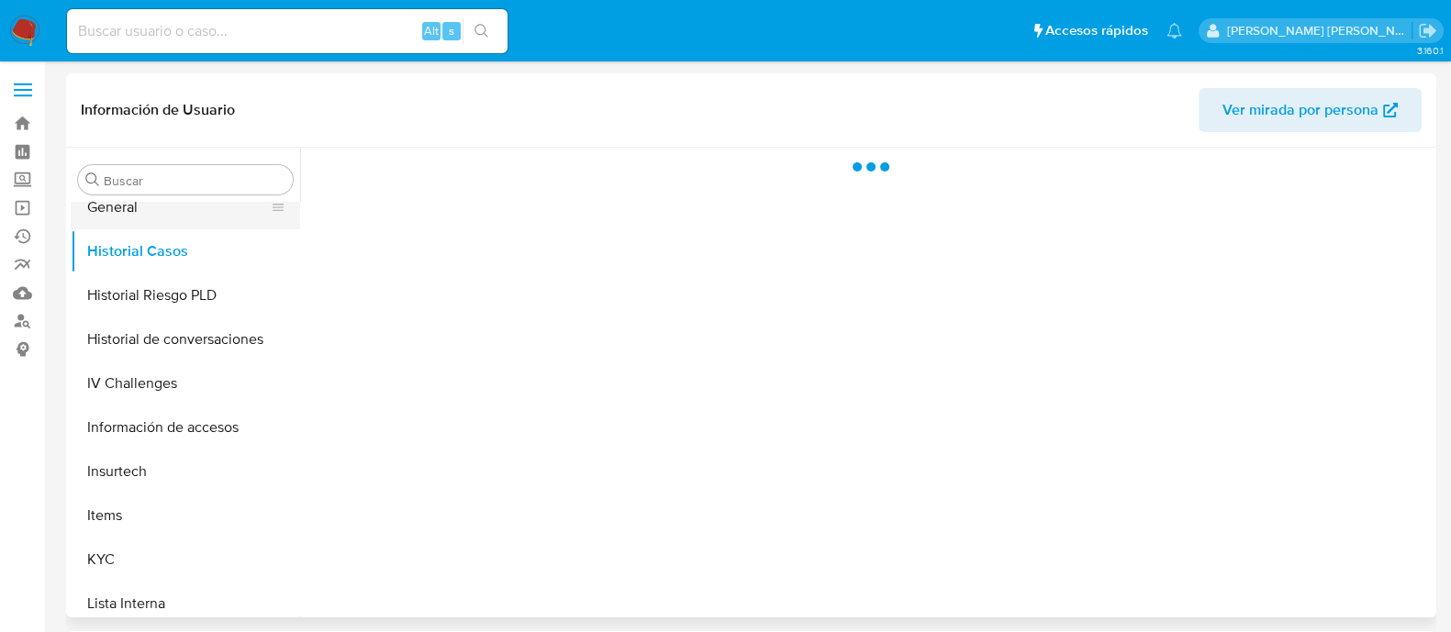
click at [128, 223] on button "General" at bounding box center [178, 207] width 215 height 44
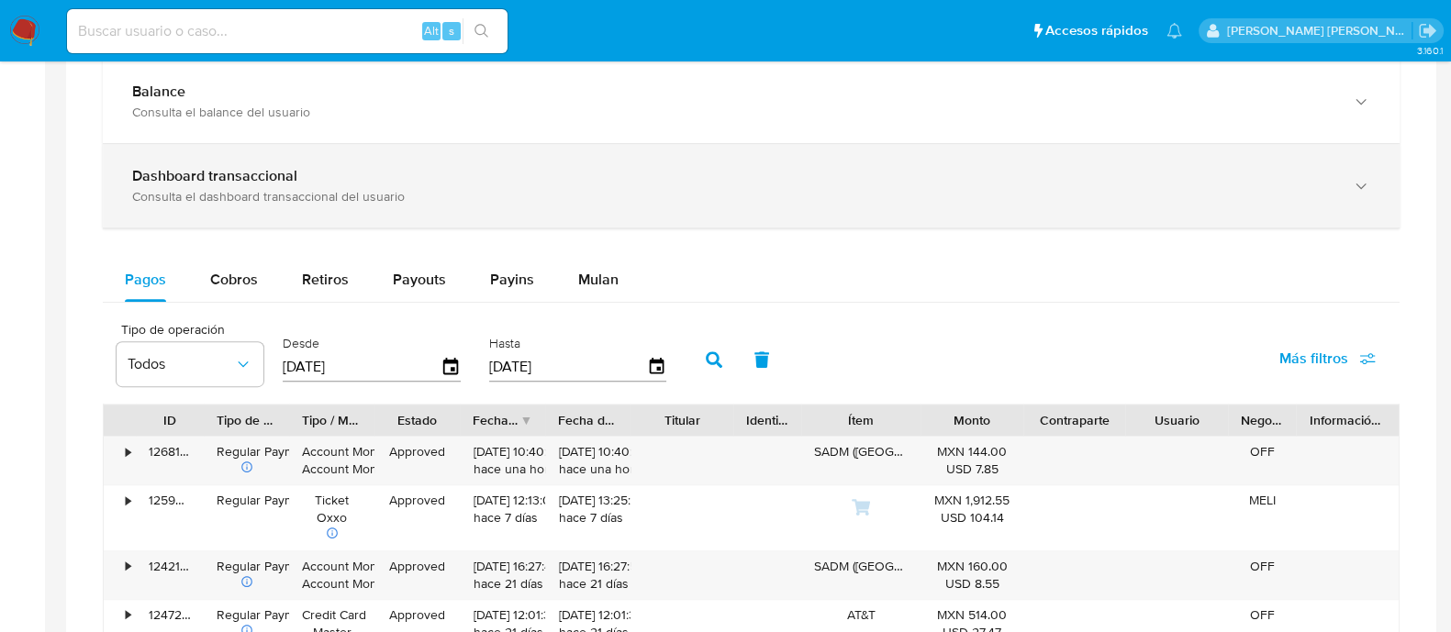
scroll to position [917, 0]
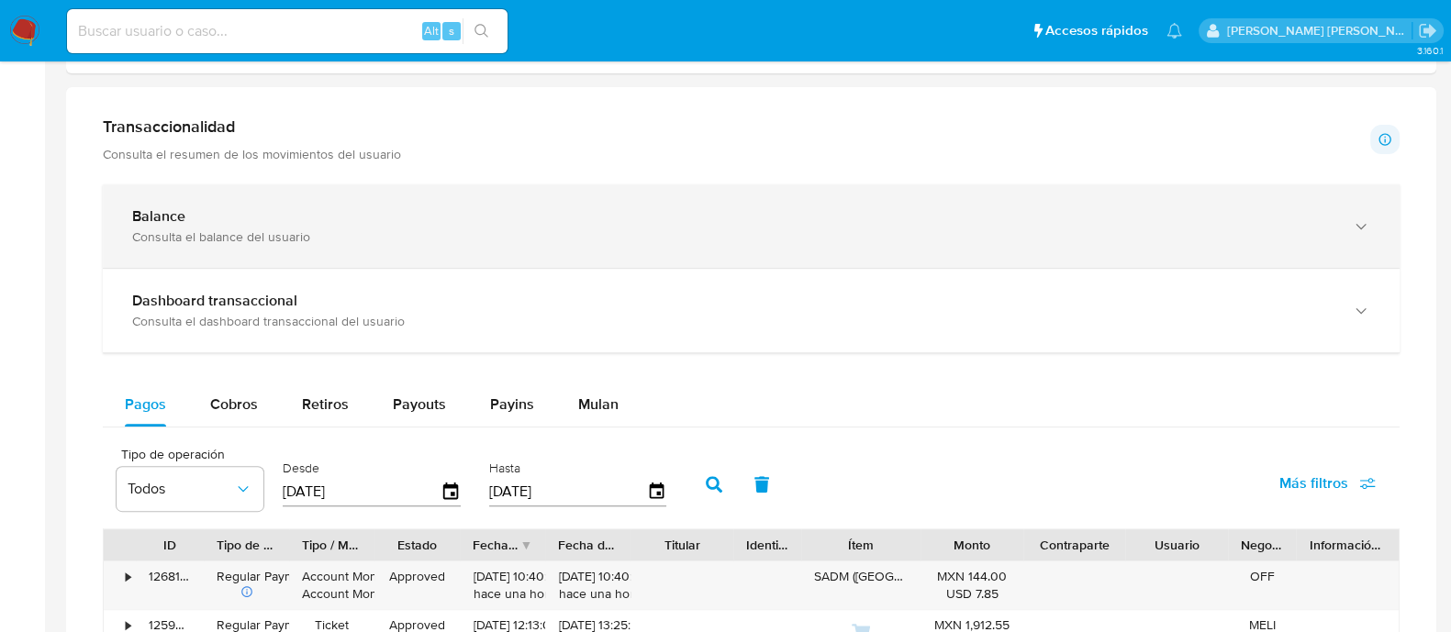
click at [287, 238] on div "Consulta el balance del usuario" at bounding box center [732, 236] width 1201 height 17
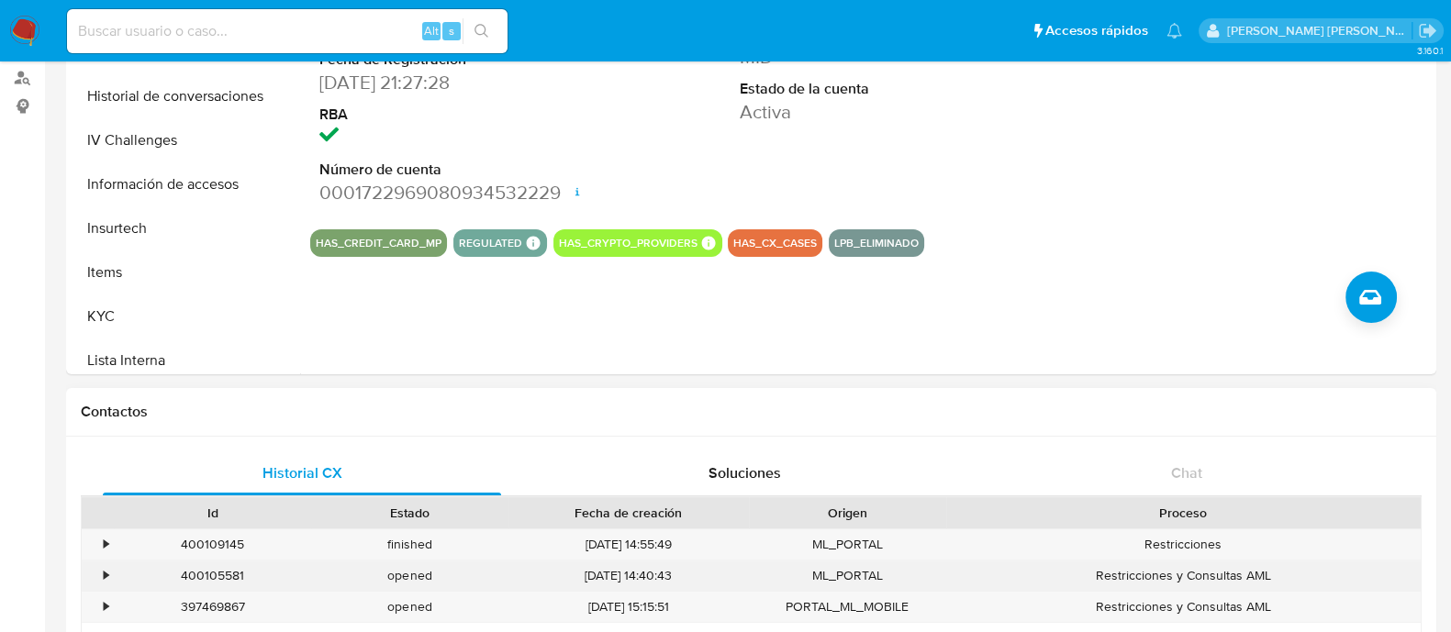
scroll to position [344, 0]
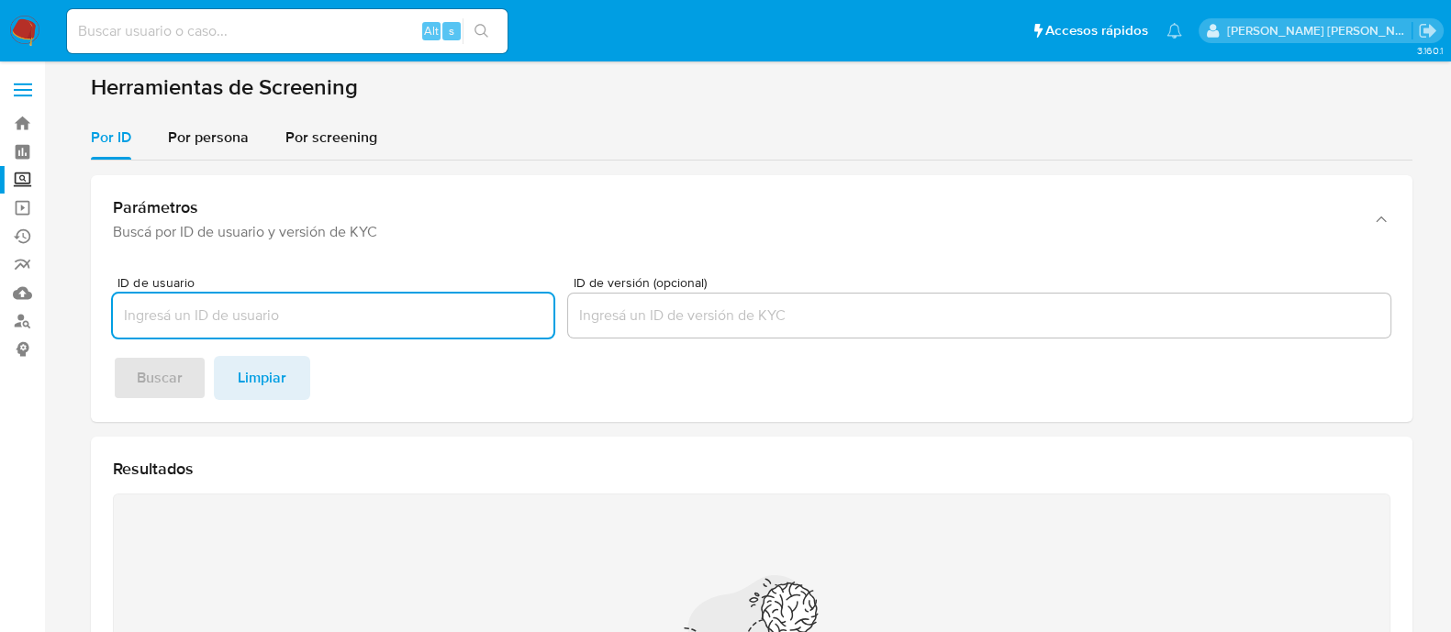
click at [385, 323] on input "ID de usuario" at bounding box center [333, 316] width 440 height 24
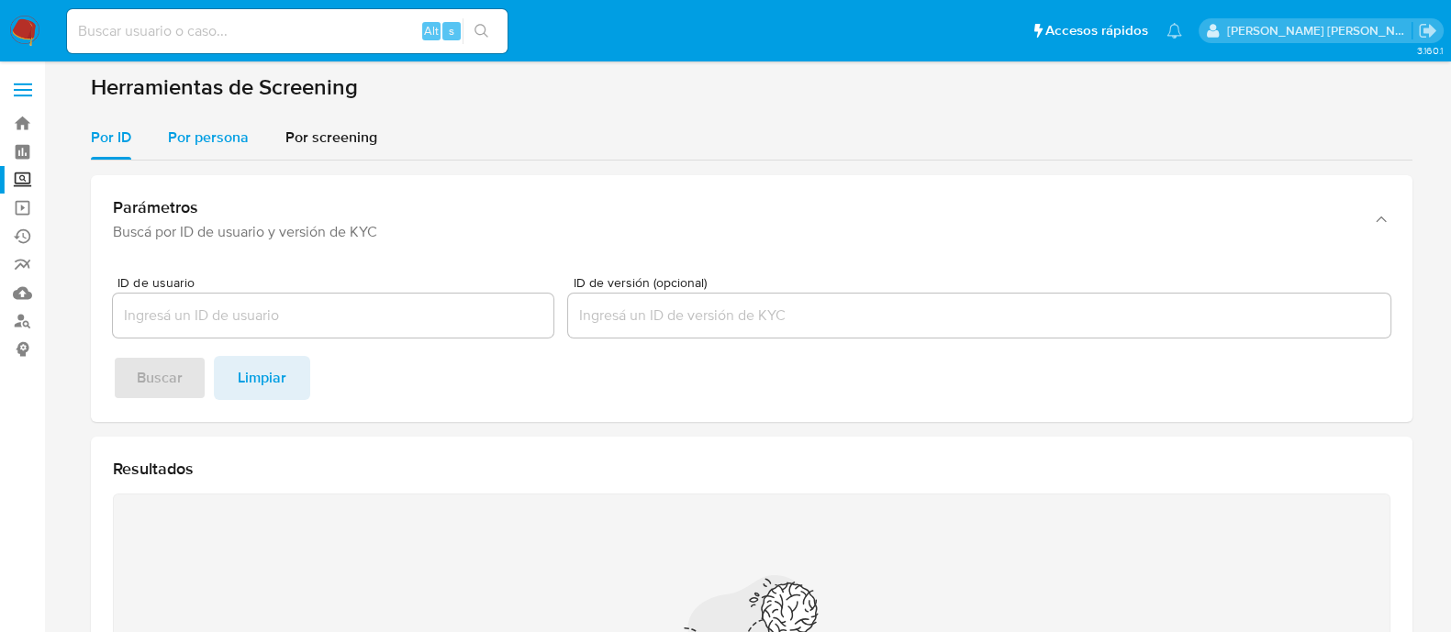
click at [243, 133] on span "Por persona" at bounding box center [208, 137] width 81 height 21
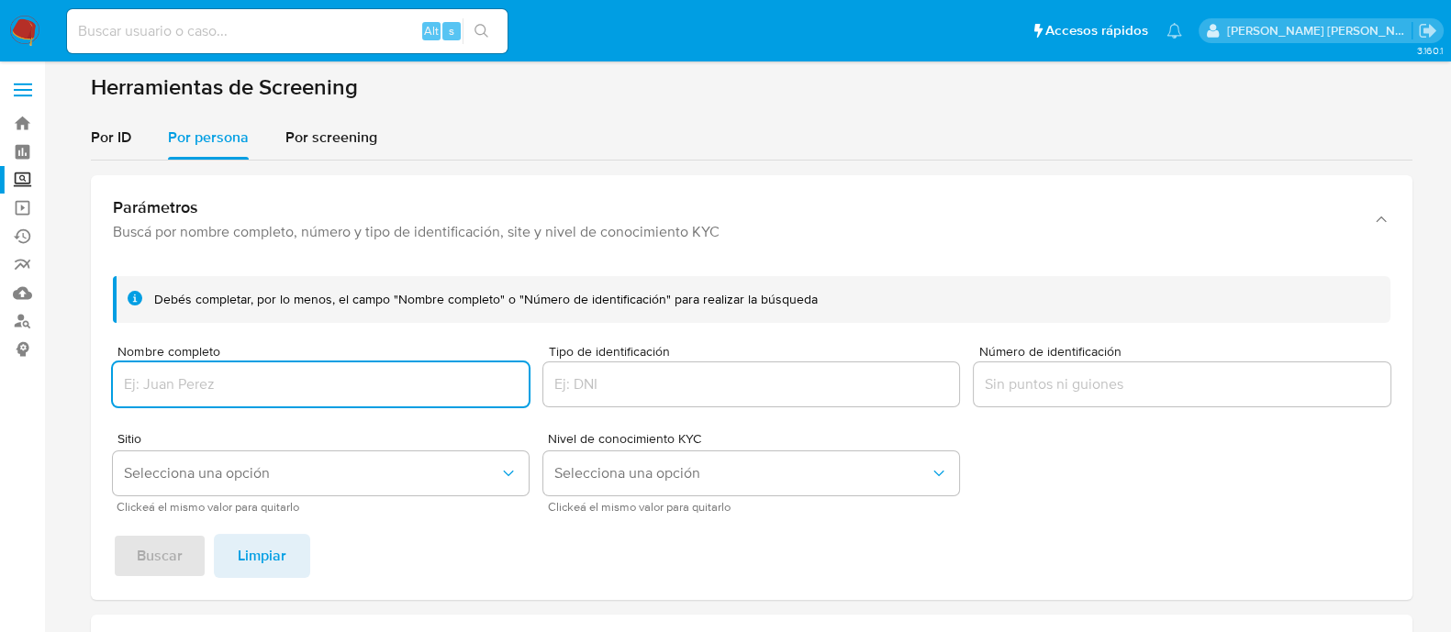
click at [282, 381] on input "Nombre completo" at bounding box center [321, 385] width 416 height 24
type input "[PERSON_NAME]"
click at [268, 451] on button "Selecciona una opción" at bounding box center [321, 473] width 416 height 44
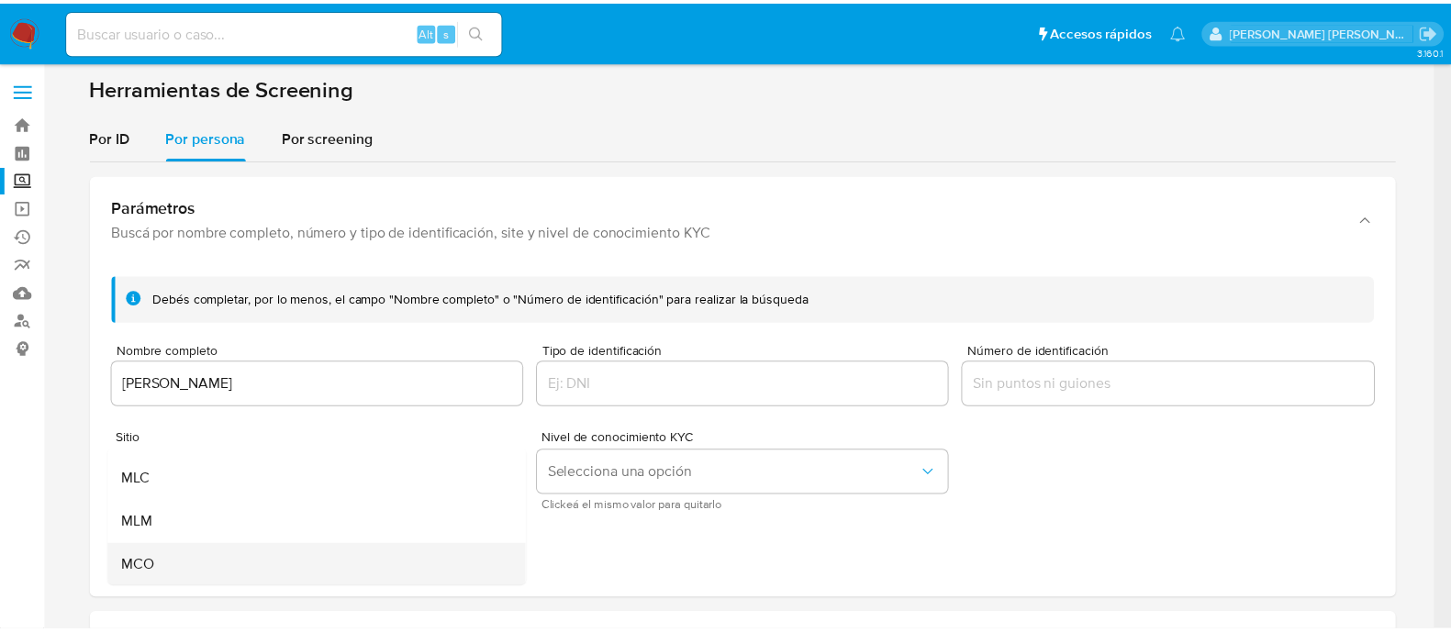
scroll to position [114, 0]
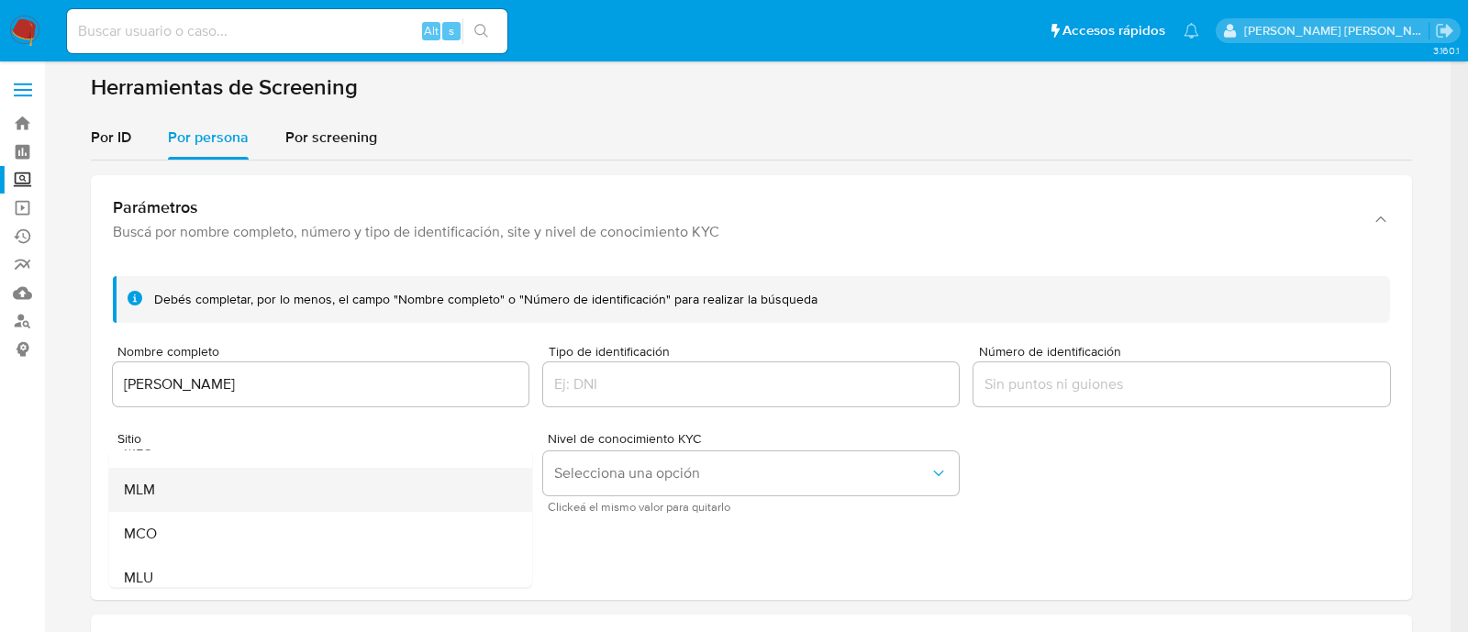
click at [163, 480] on div "MLM" at bounding box center [314, 490] width 383 height 44
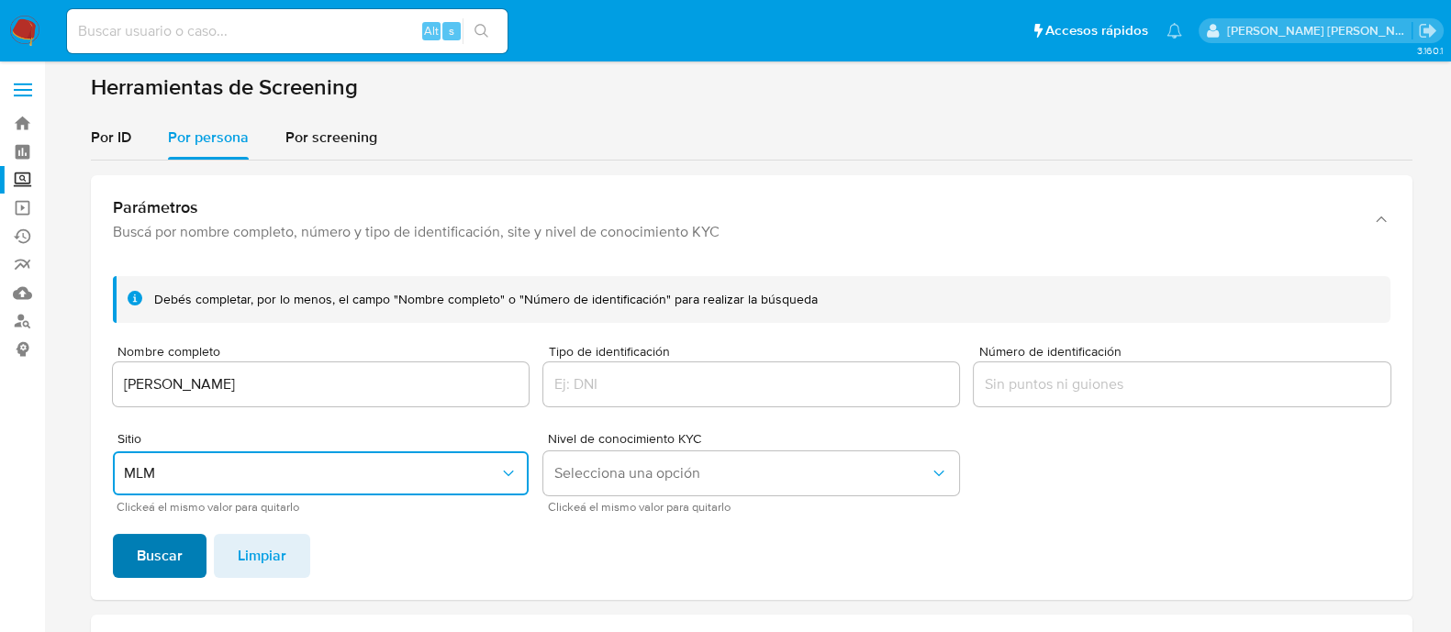
click at [141, 558] on span "Buscar" at bounding box center [160, 556] width 46 height 40
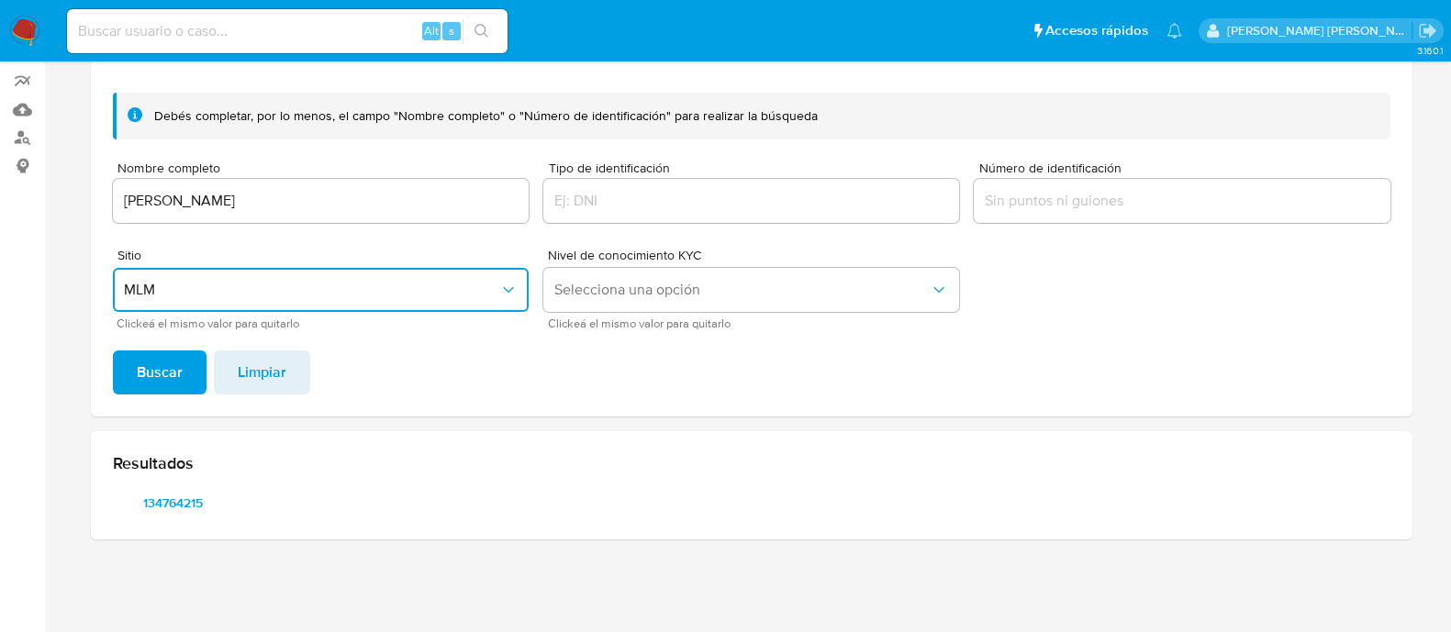
scroll to position [183, 0]
click at [178, 493] on span "134764215" at bounding box center [173, 504] width 95 height 26
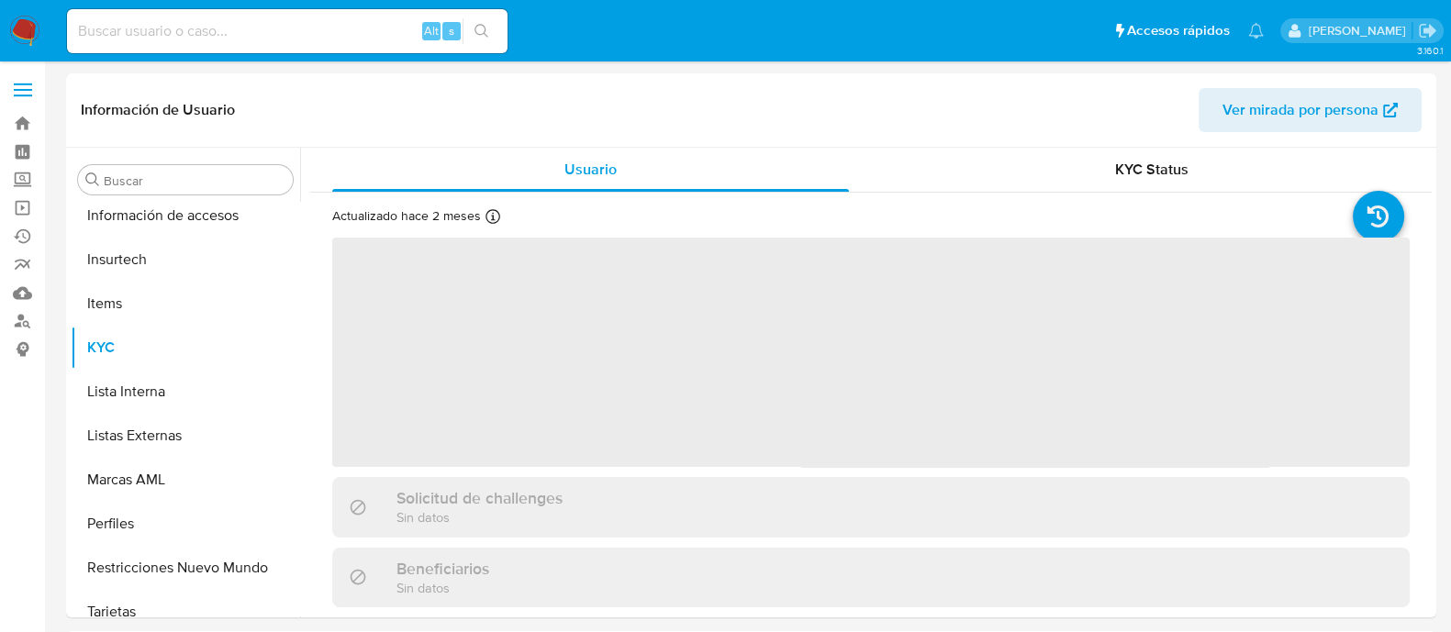
scroll to position [863, 0]
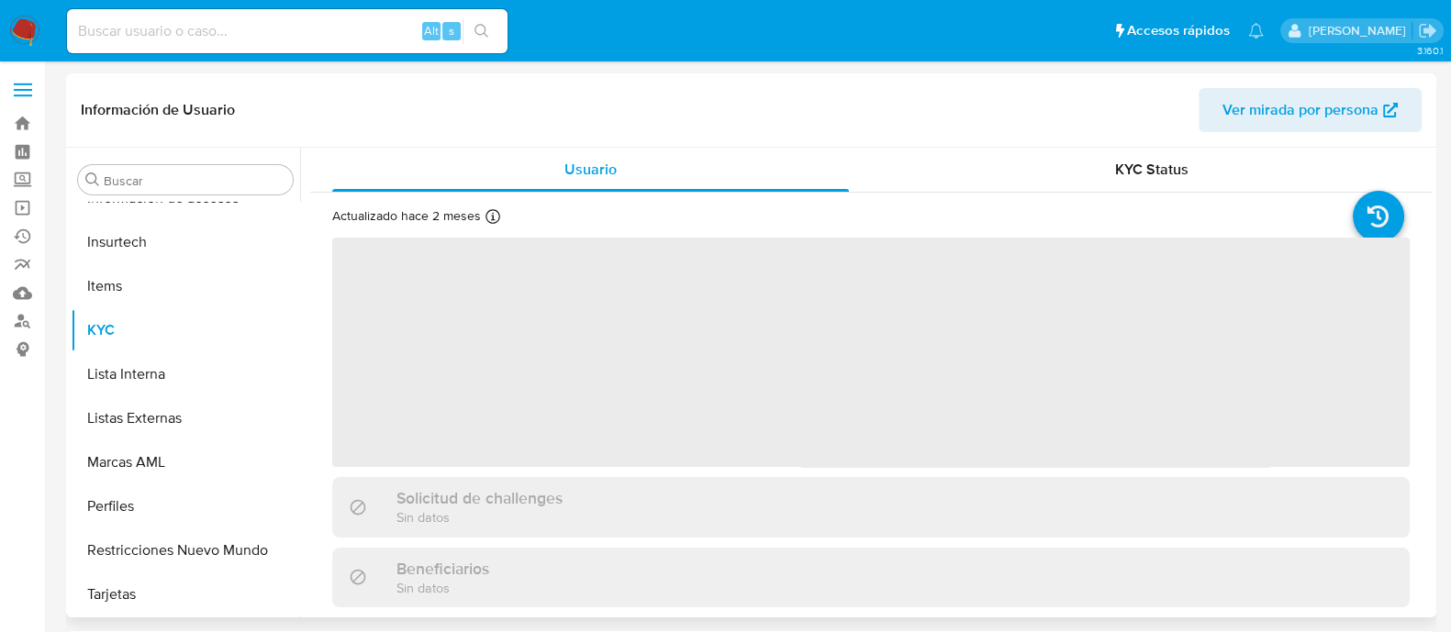
select select "10"
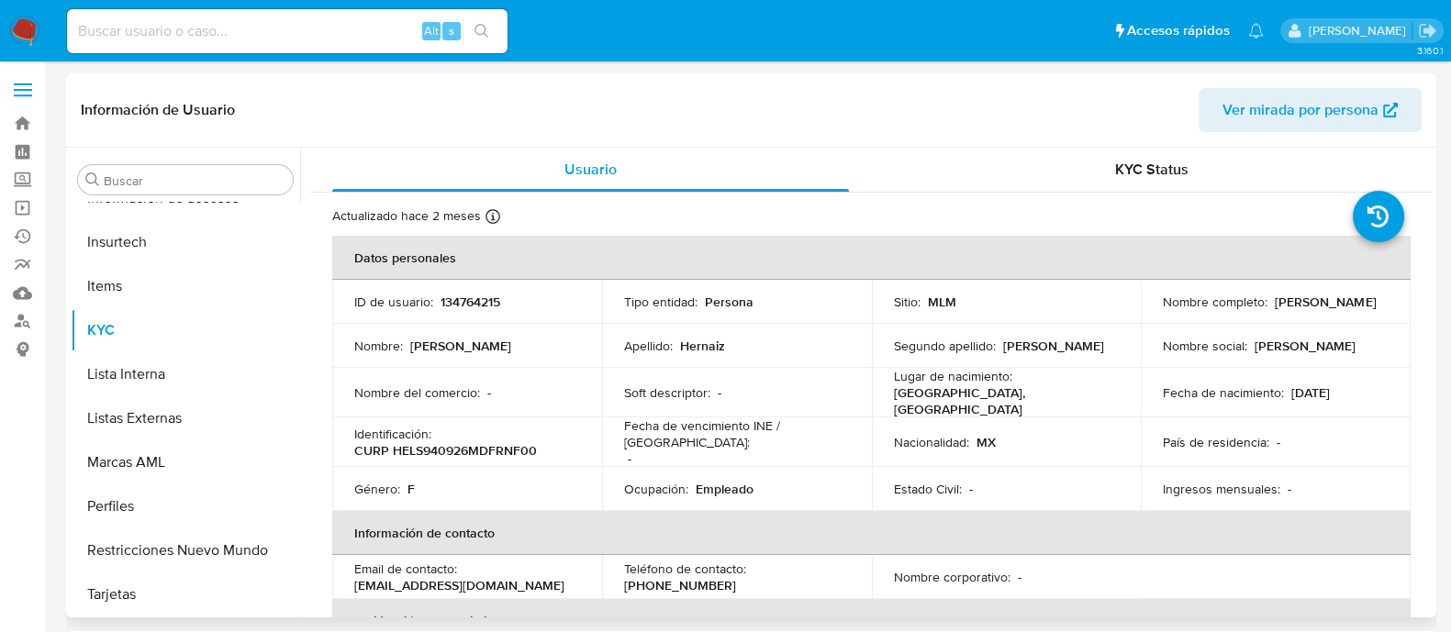
click at [457, 305] on p "134764215" at bounding box center [470, 302] width 60 height 17
copy p "134764215"
click at [786, 290] on td "Tipo entidad : Persona" at bounding box center [737, 302] width 270 height 44
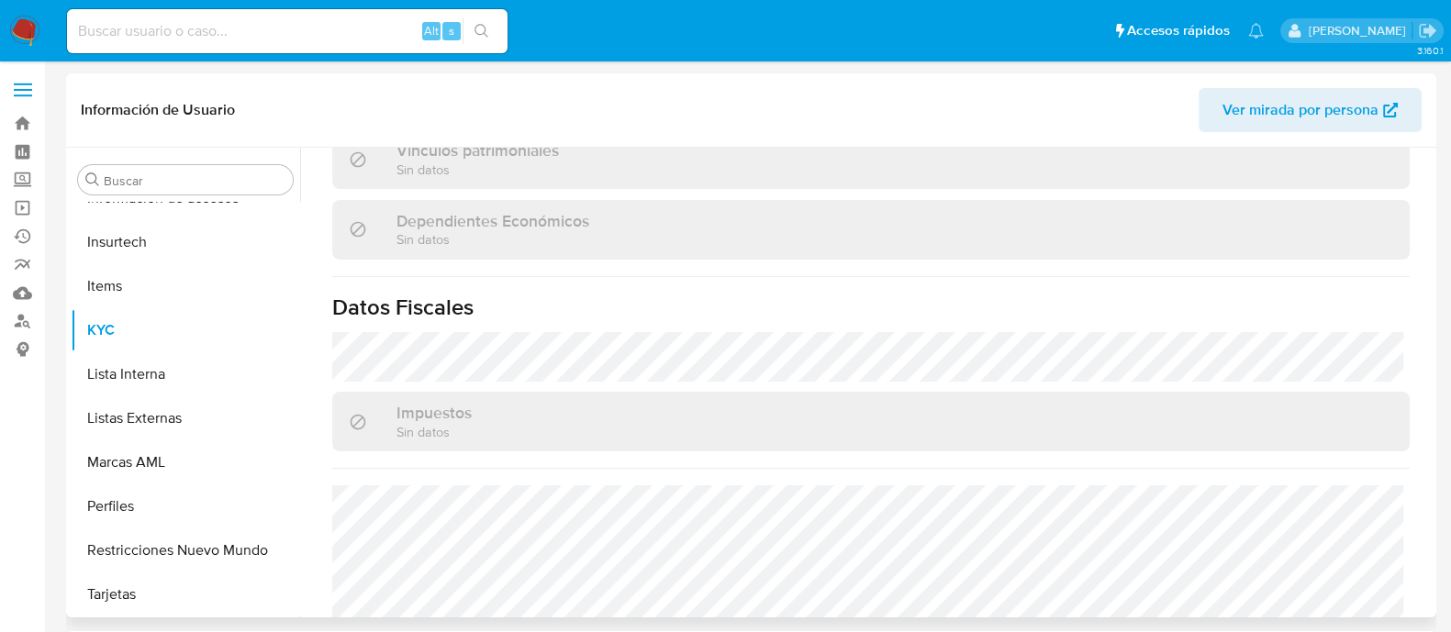
scroll to position [1153, 0]
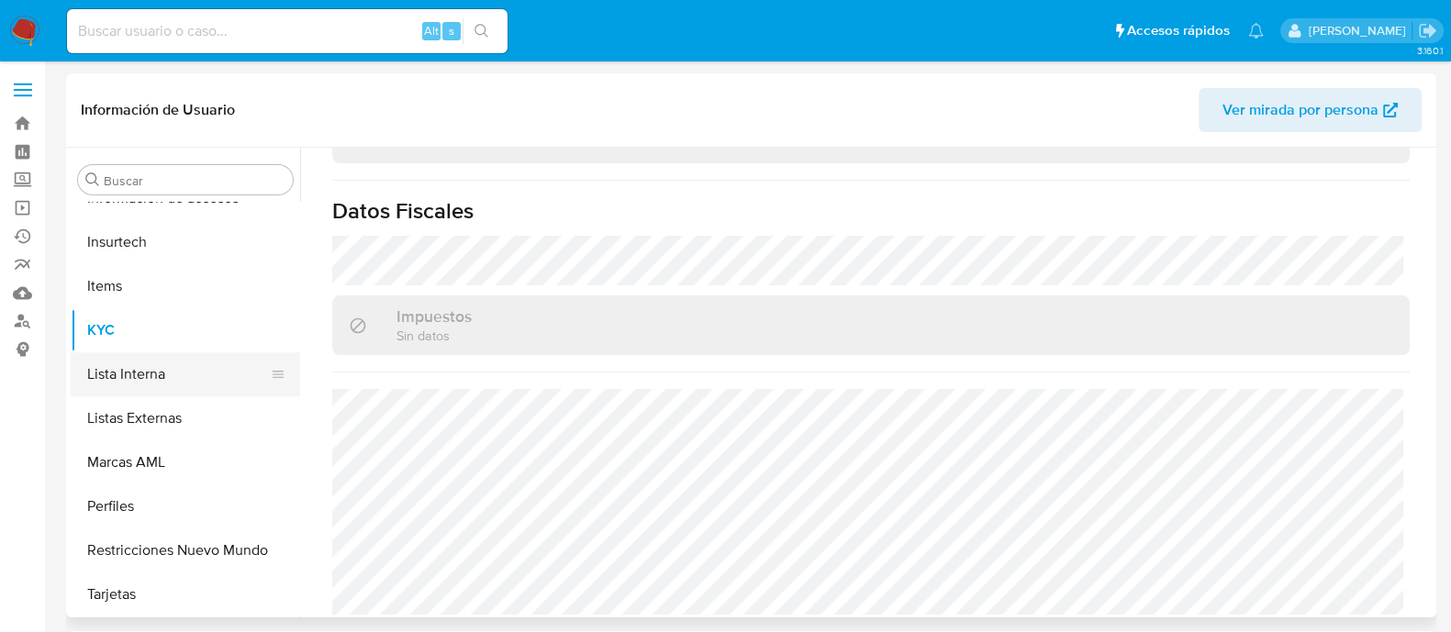
click at [168, 383] on button "Lista Interna" at bounding box center [178, 374] width 215 height 44
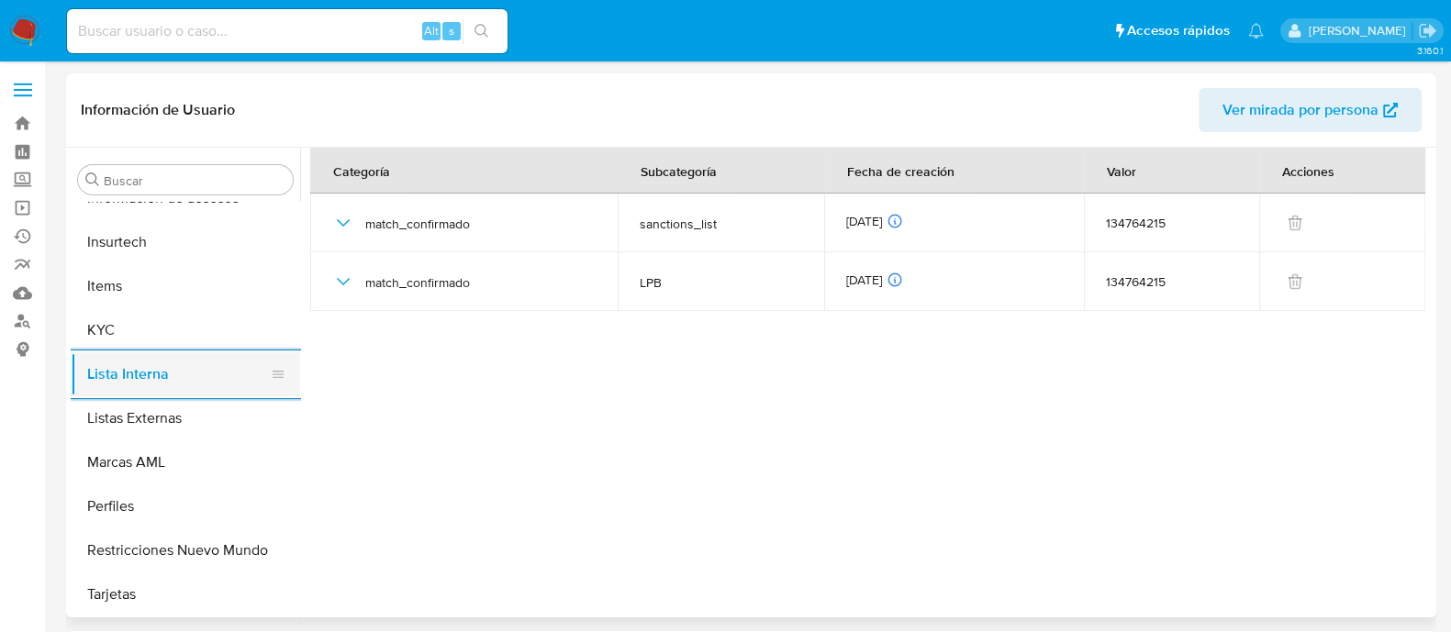
scroll to position [633, 0]
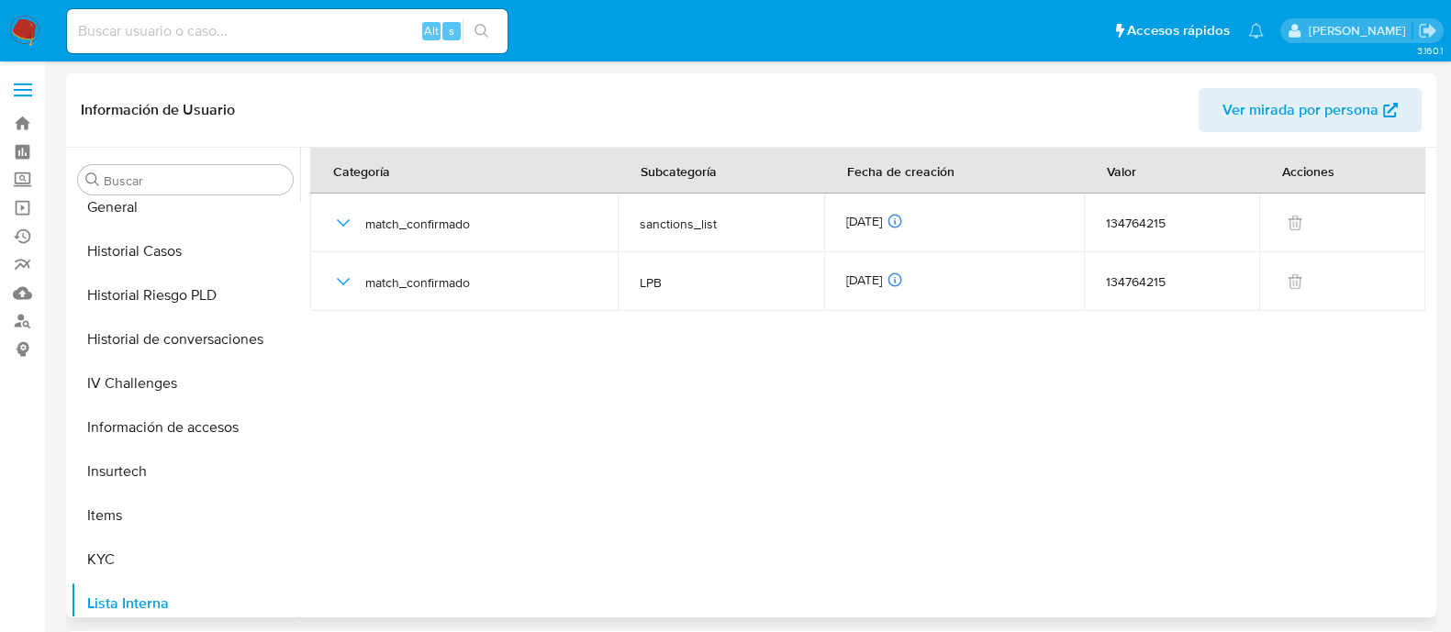
click at [142, 200] on div "Buscar Anticipos de dinero Aprobadores Aprobados Archivos adjuntos CBT Cruces y…" at bounding box center [185, 383] width 229 height 467
click at [177, 218] on button "General" at bounding box center [178, 207] width 215 height 44
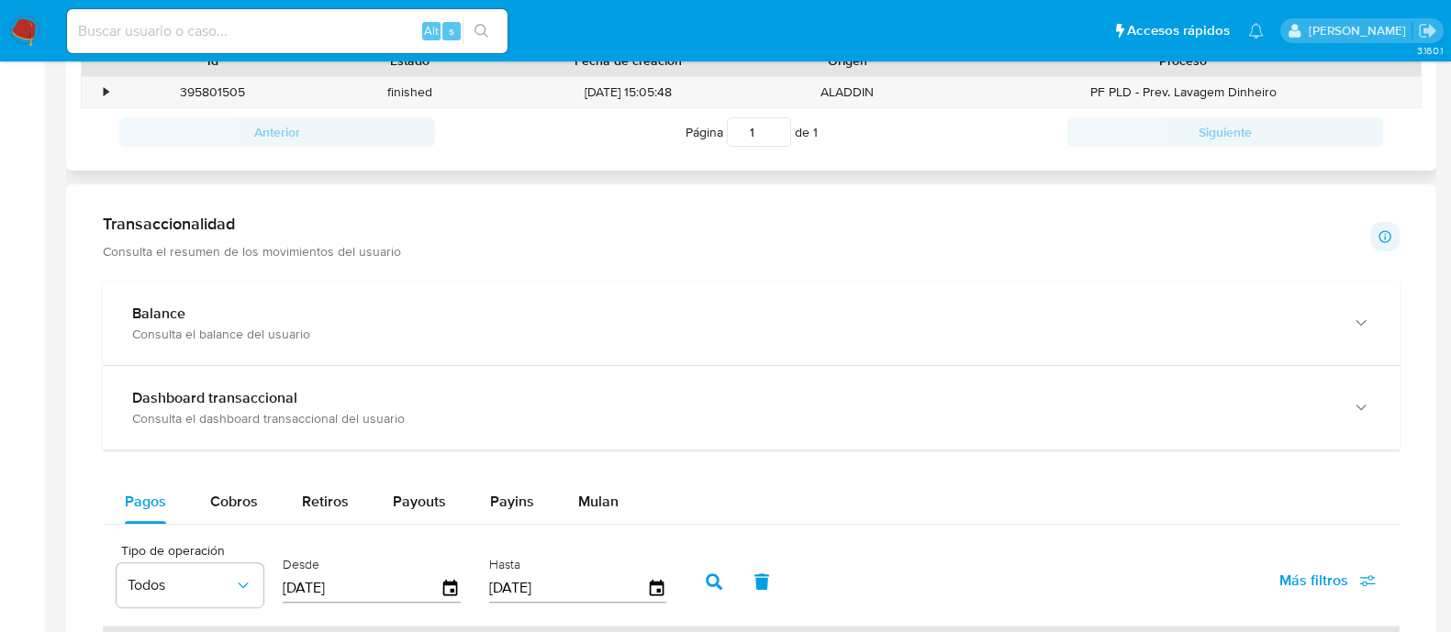
scroll to position [917, 0]
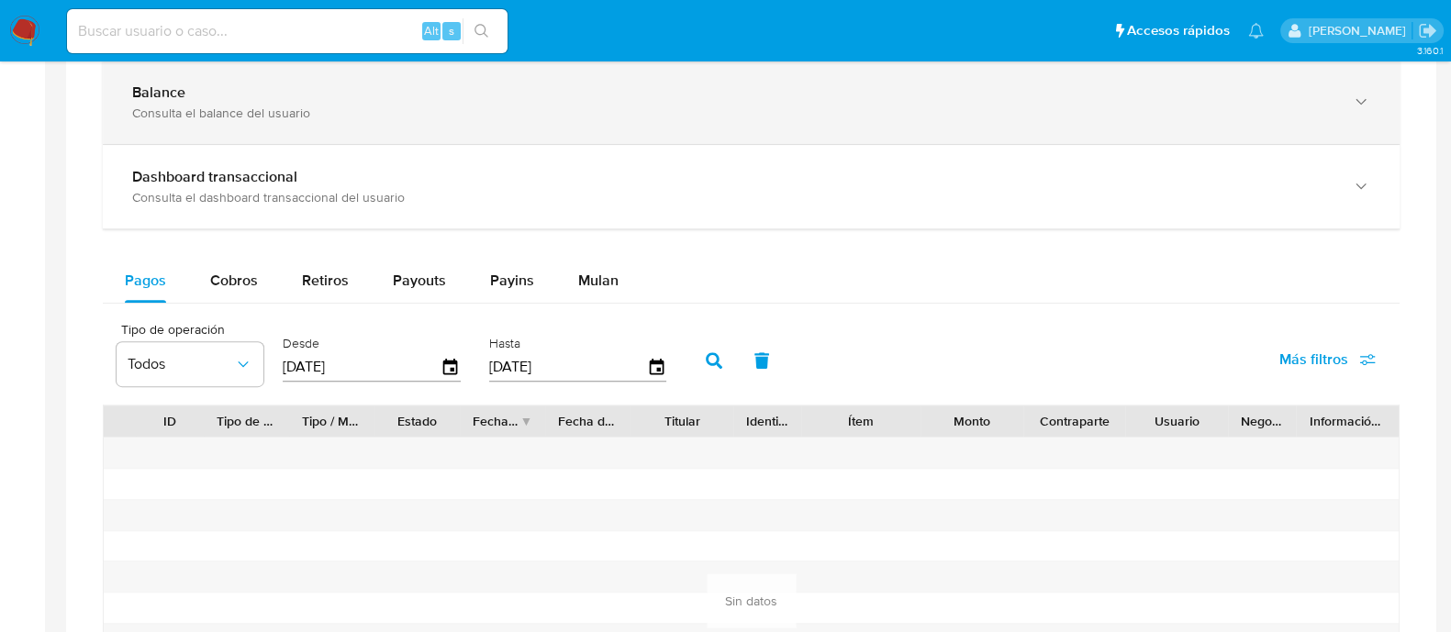
click at [262, 120] on div "Balance Consulta el balance del usuario" at bounding box center [751, 103] width 1297 height 84
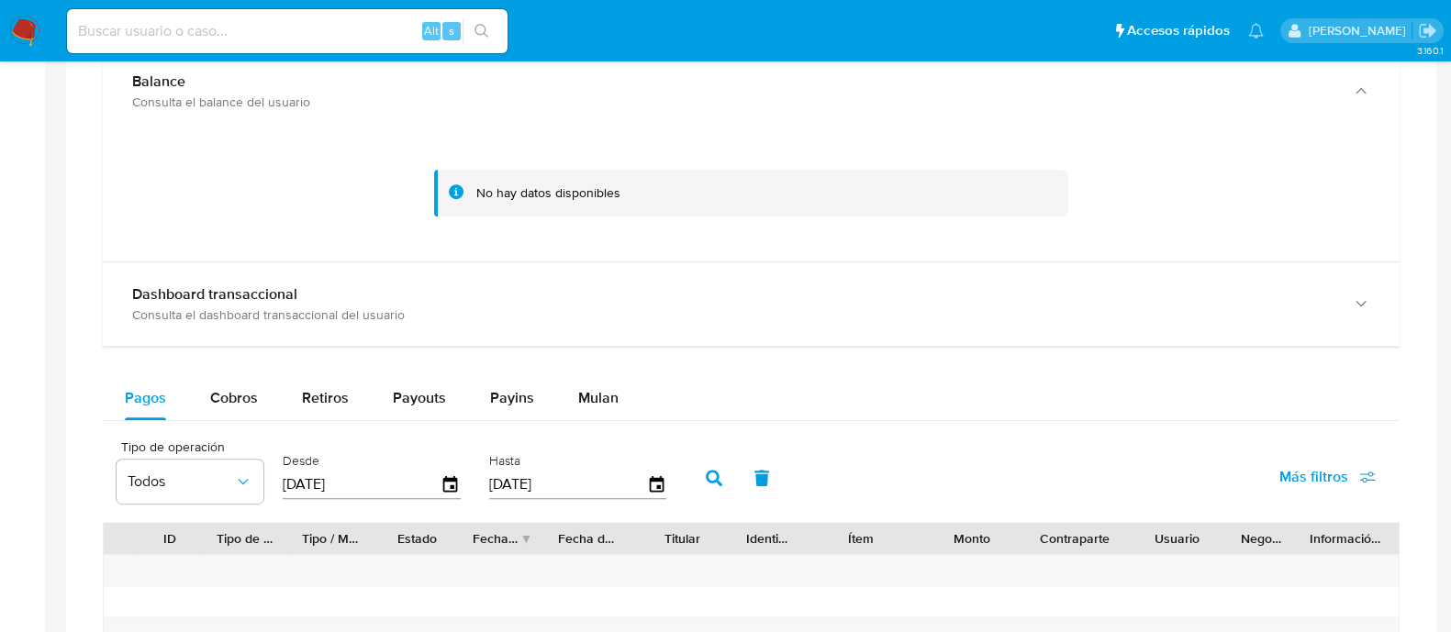
scroll to position [802, 0]
